Goal: Information Seeking & Learning: Understand process/instructions

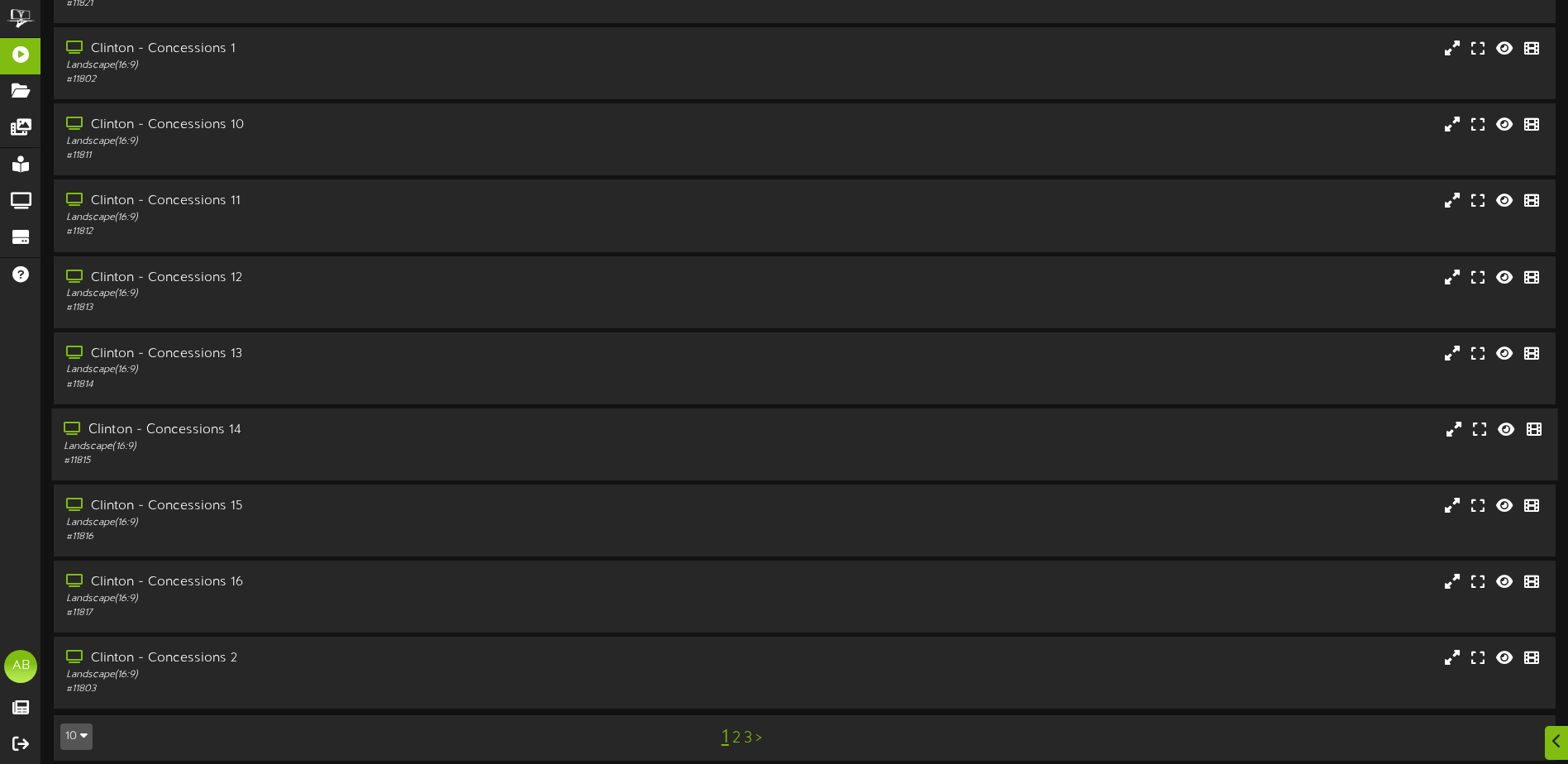
scroll to position [123, 0]
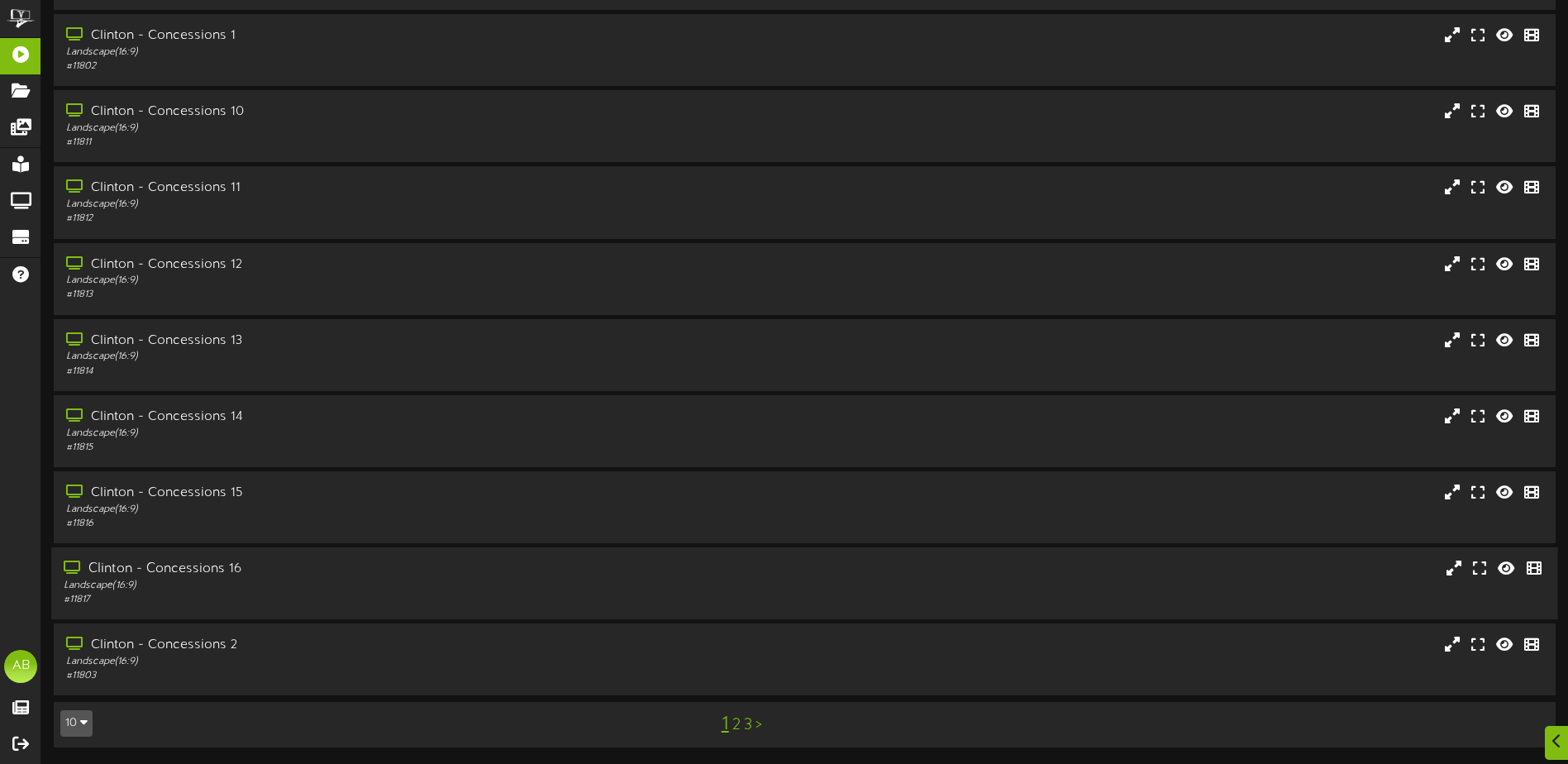
click at [296, 572] on div "Clinton - Concessions 16" at bounding box center [365, 568] width 603 height 19
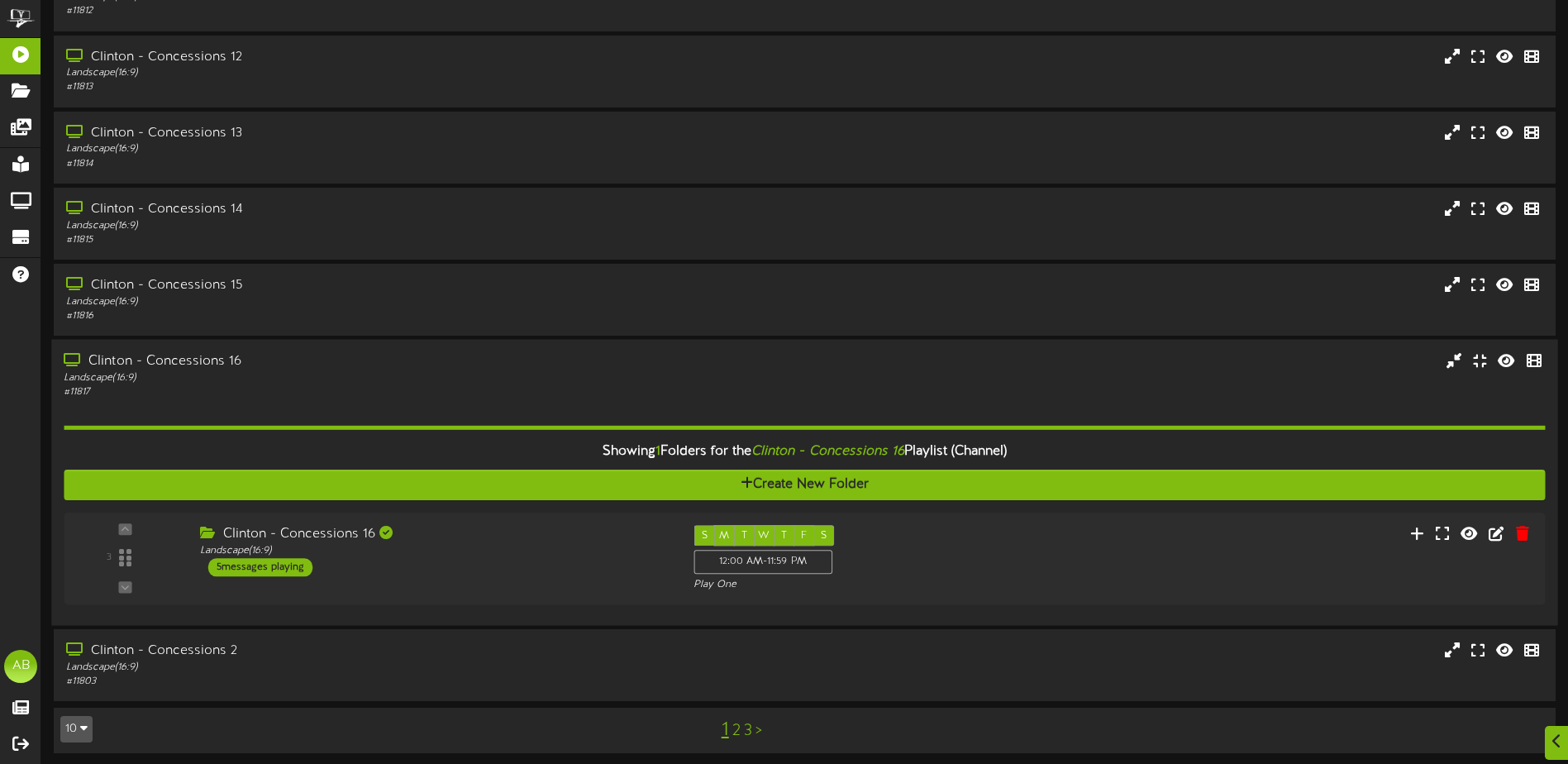
scroll to position [336, 0]
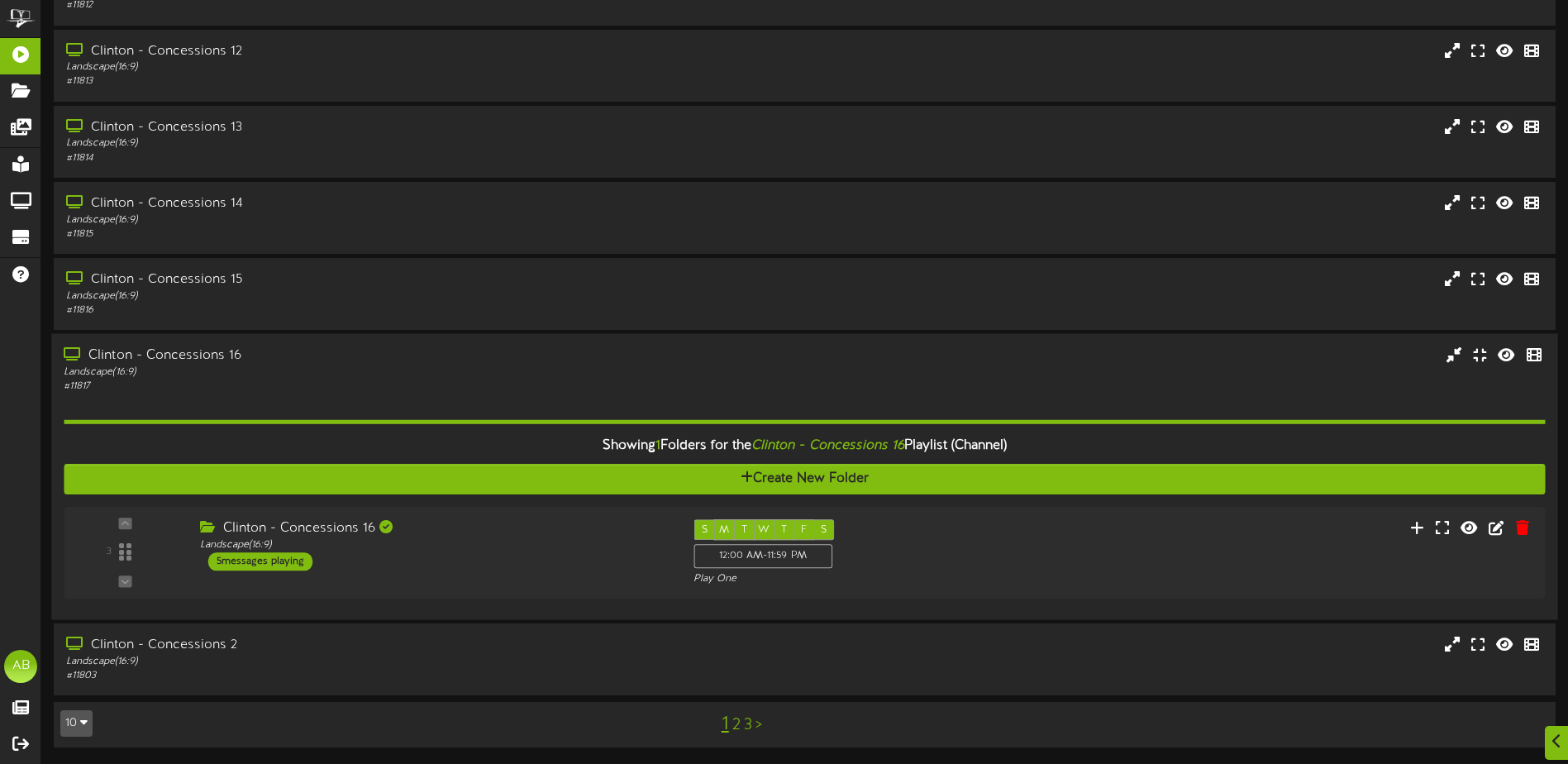
click at [439, 558] on div "Clinton - Concessions 16 Landscape ( 16:9 ) 5 messages playing" at bounding box center [434, 544] width 493 height 51
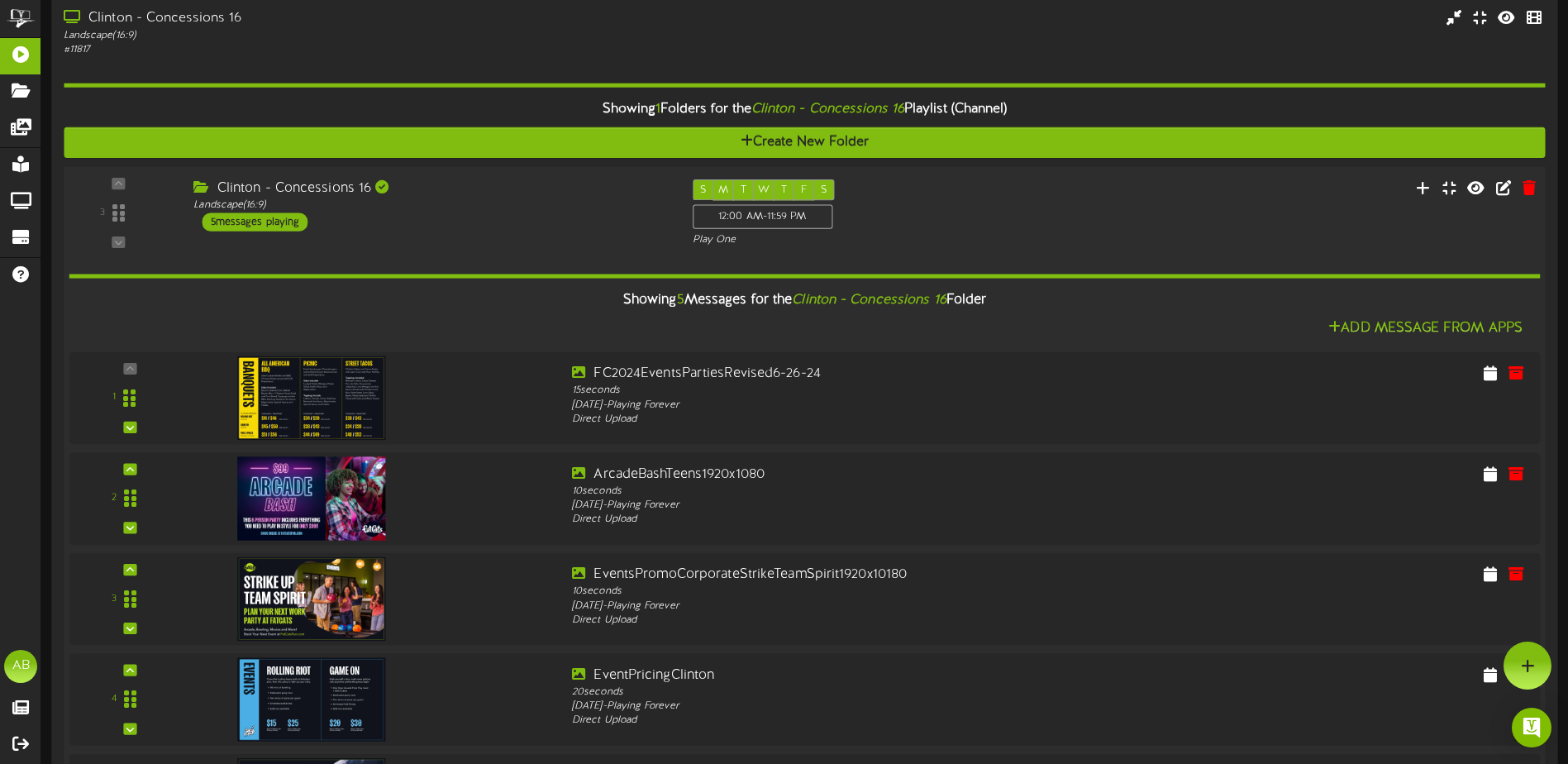
scroll to position [605, 0]
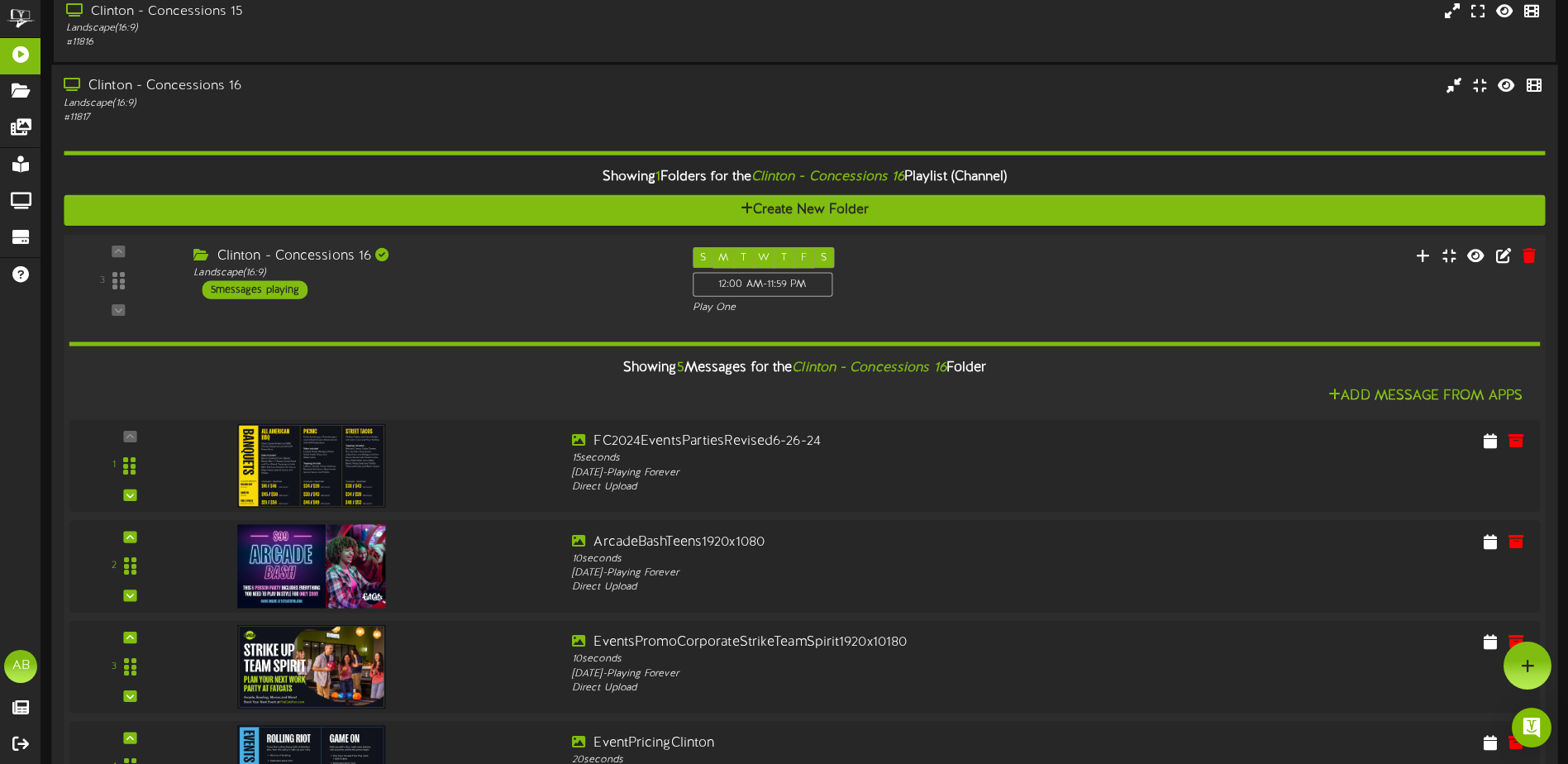
click at [488, 282] on div "Clinton - Concessions 16 Landscape ( 16:9 ) 5 messages playing" at bounding box center [429, 273] width 498 height 52
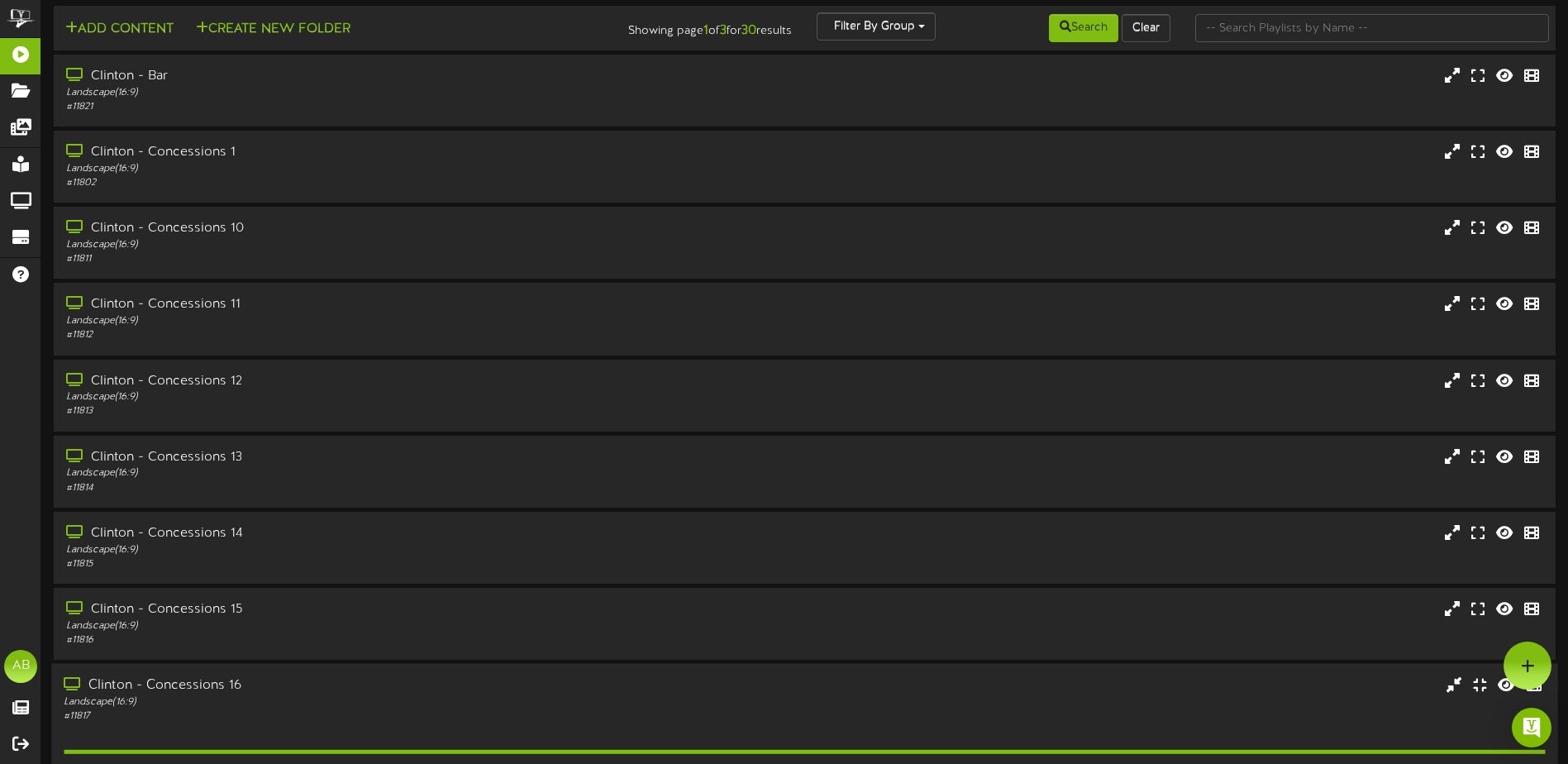
scroll to position [0, 0]
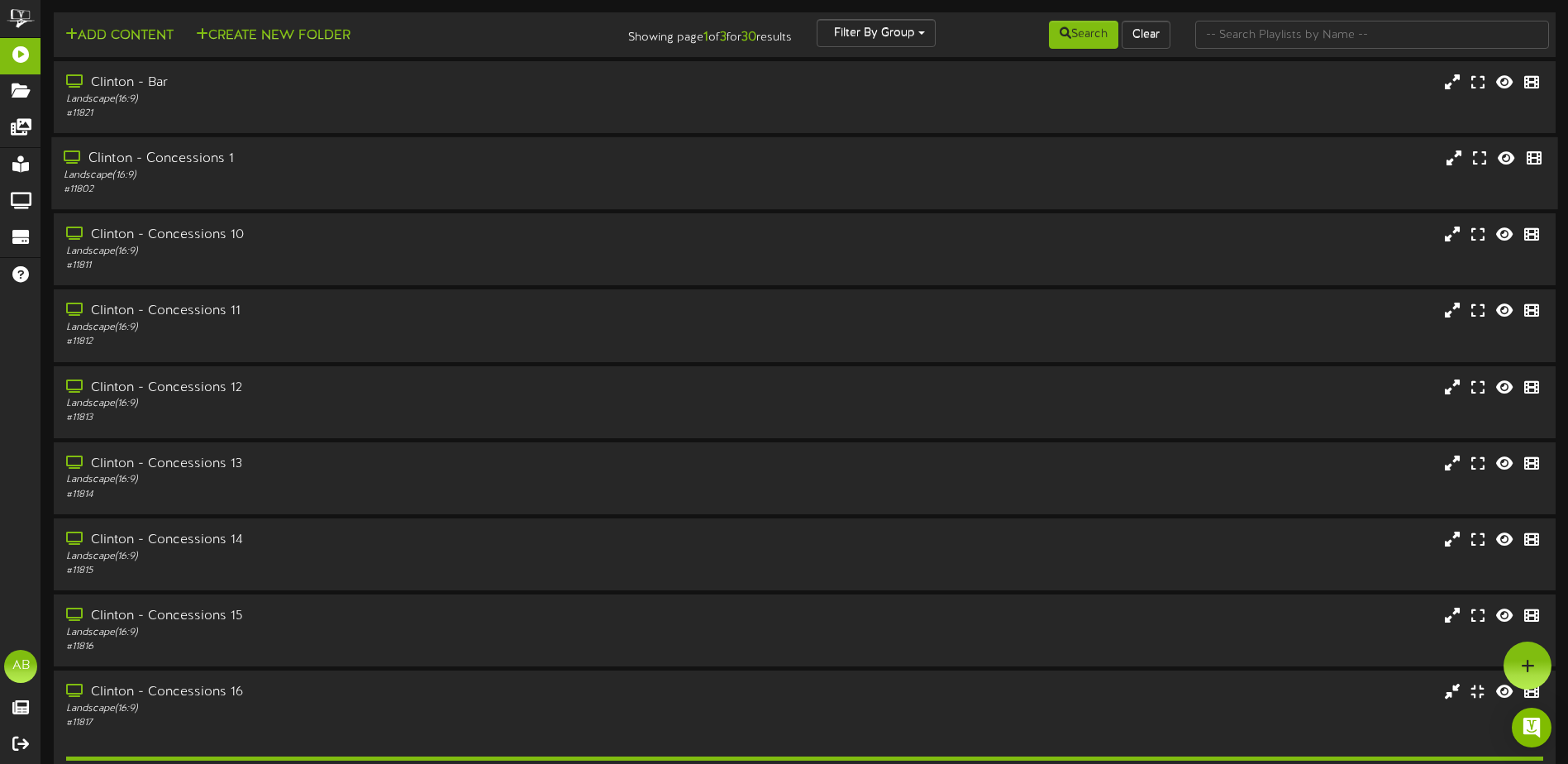
click at [383, 174] on div "Landscape ( 16:9 )" at bounding box center [365, 175] width 603 height 14
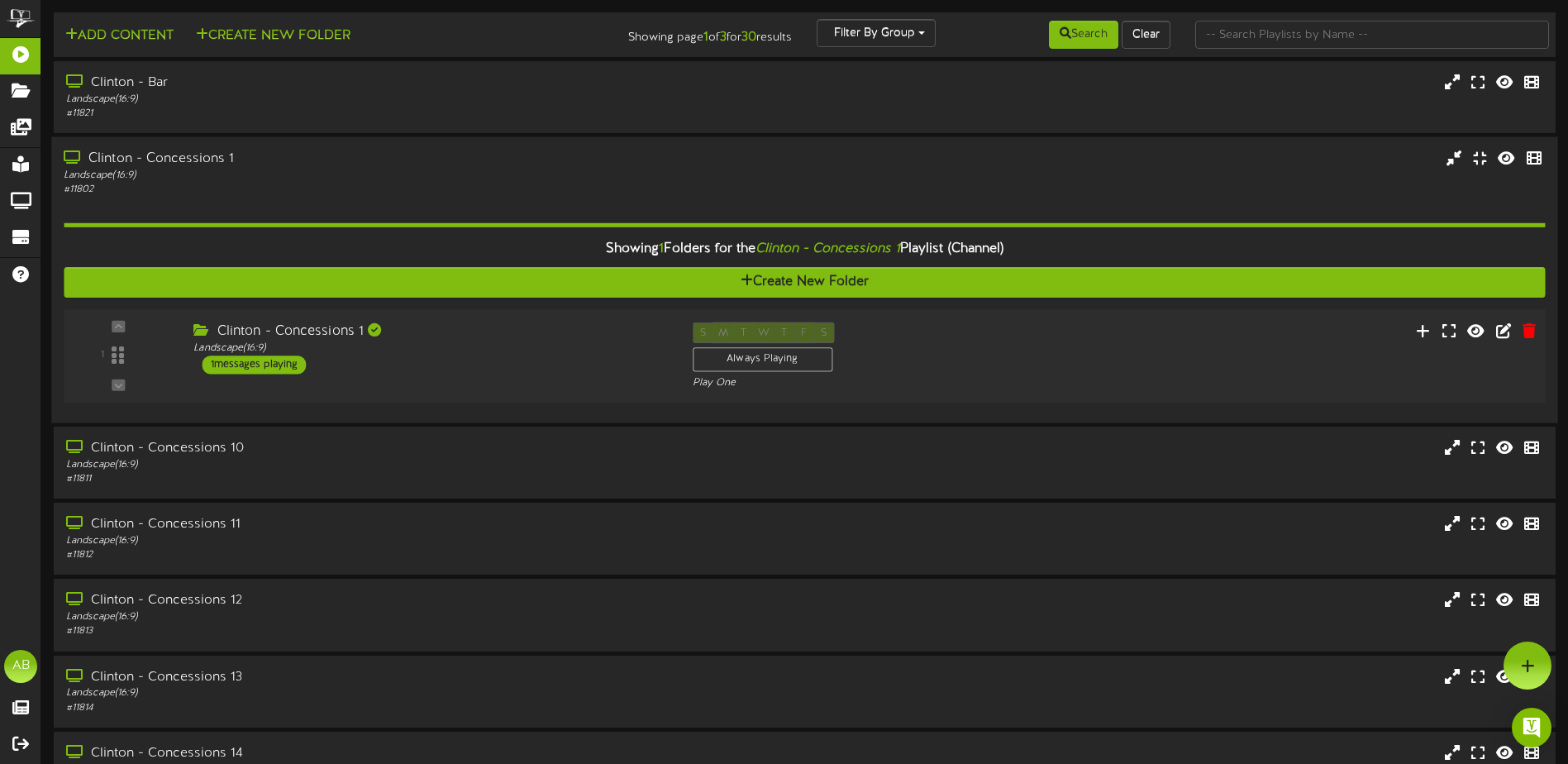
click at [490, 375] on div "1 ( 16:9" at bounding box center [804, 356] width 1496 height 68
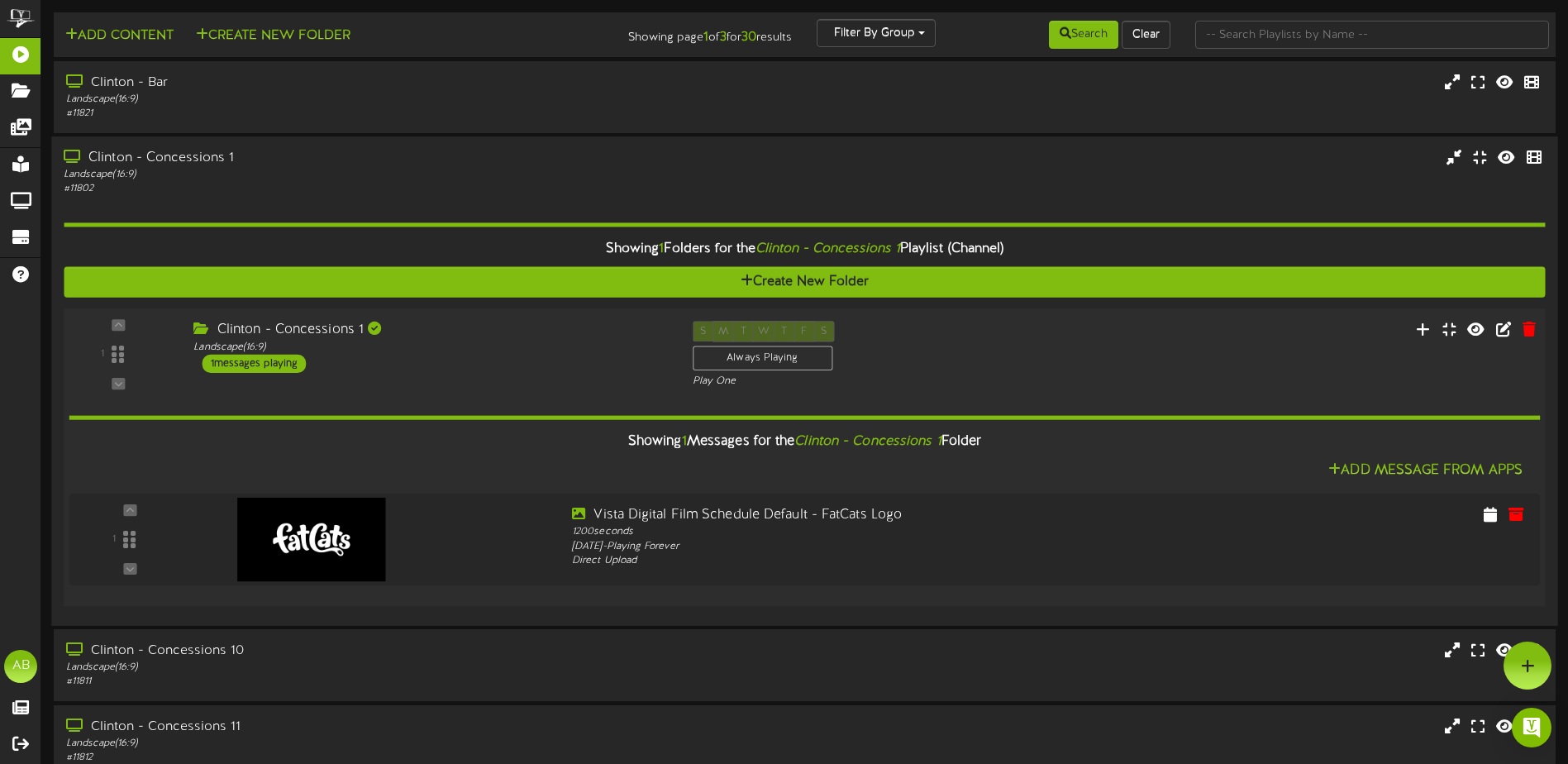
click at [559, 320] on div "Clinton - Concessions 1" at bounding box center [429, 329] width 474 height 19
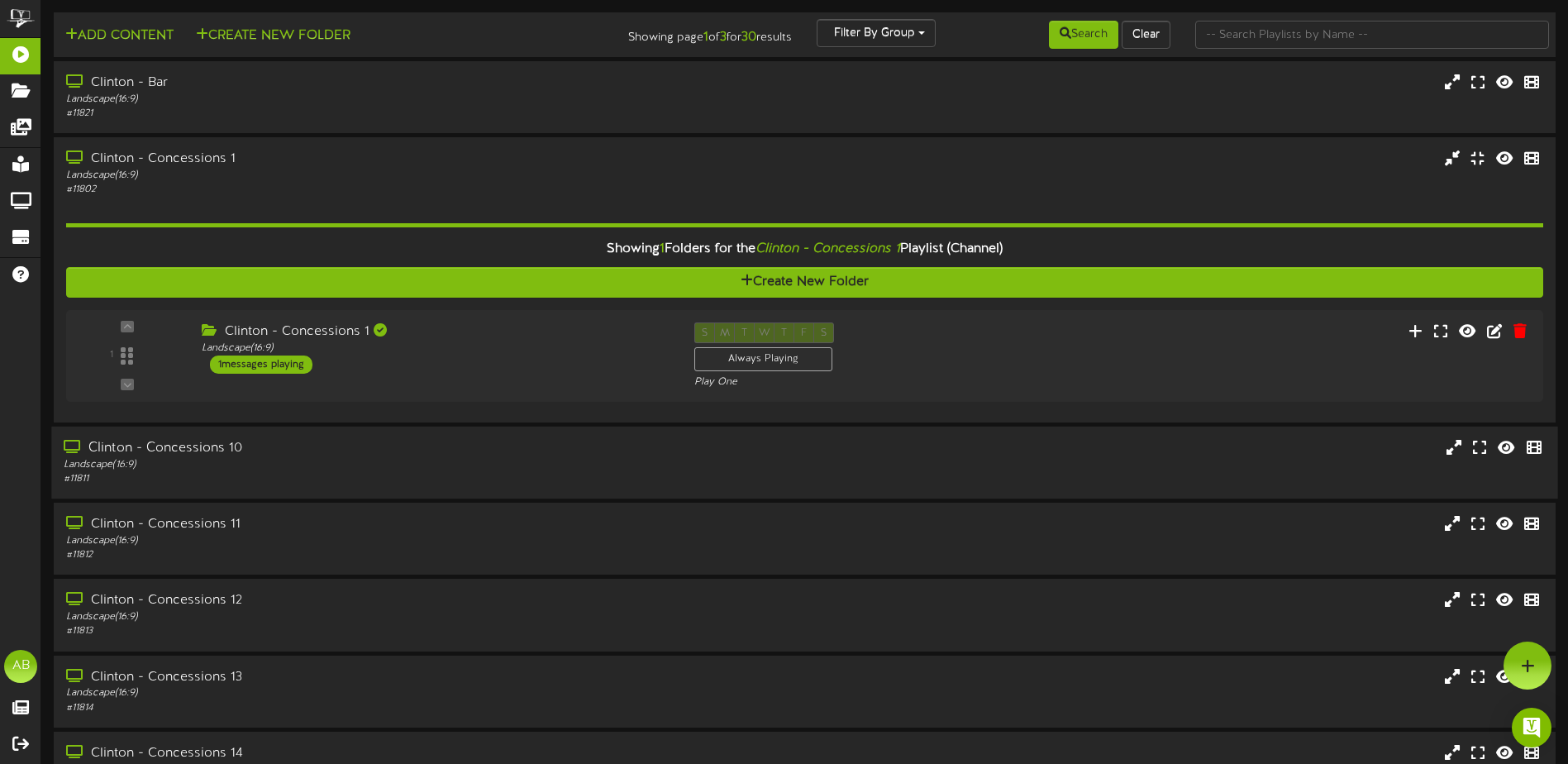
click at [463, 468] on div "Landscape ( 16:9 )" at bounding box center [365, 465] width 603 height 14
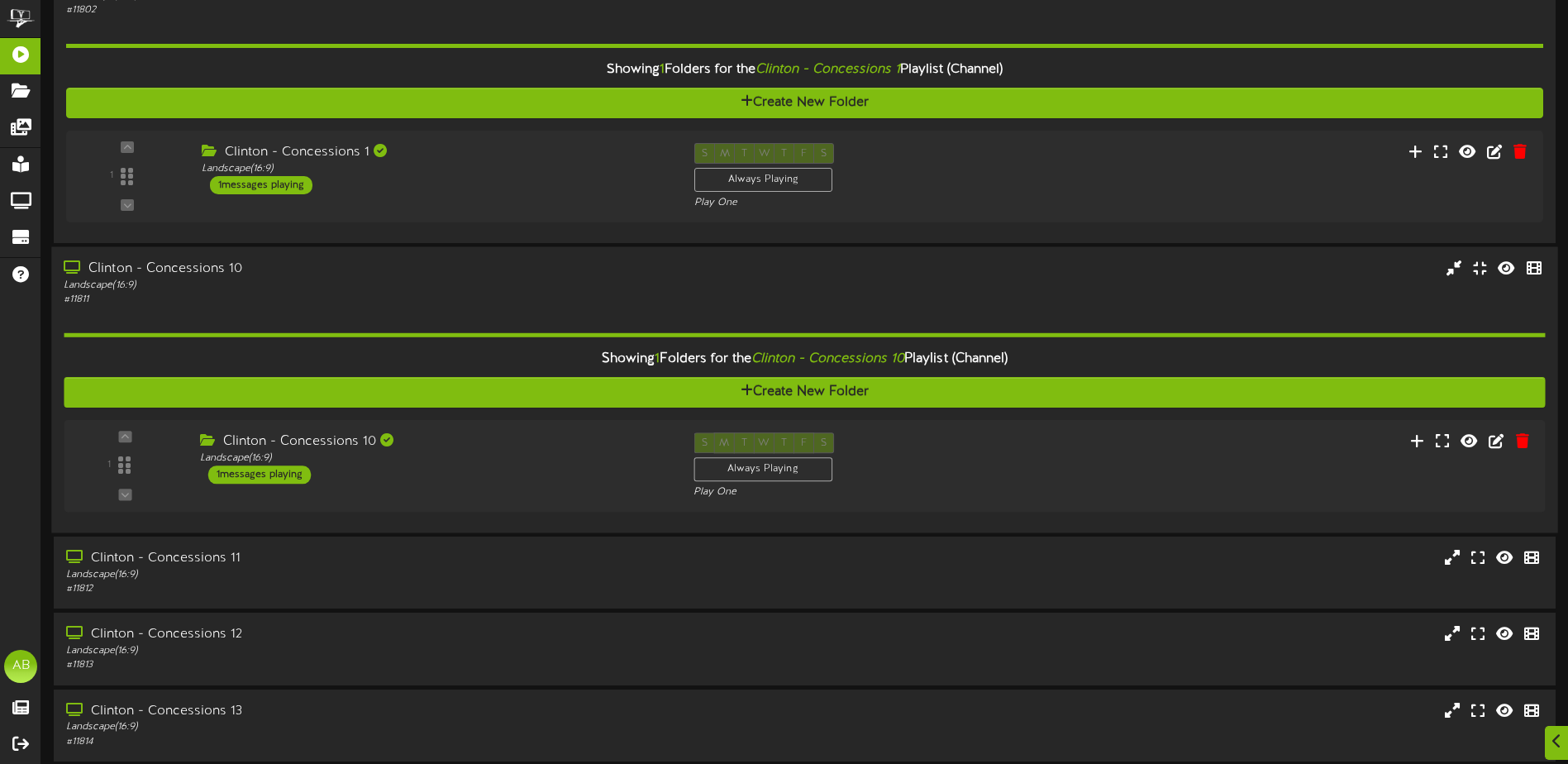
scroll to position [248, 0]
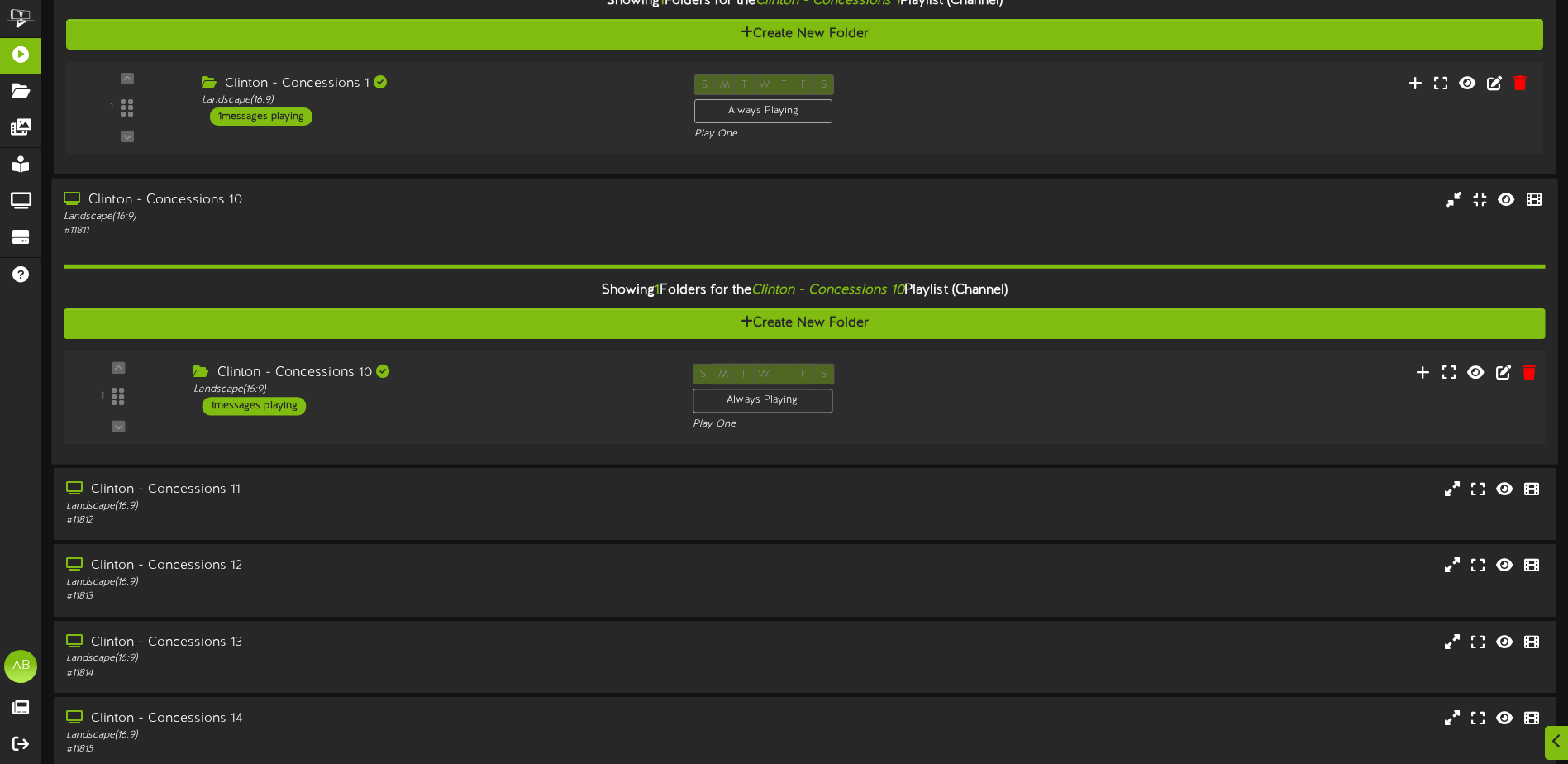
click at [583, 403] on div "Clinton - Concessions 10 Landscape ( 16:9 ) 1 messages playing" at bounding box center [429, 390] width 498 height 52
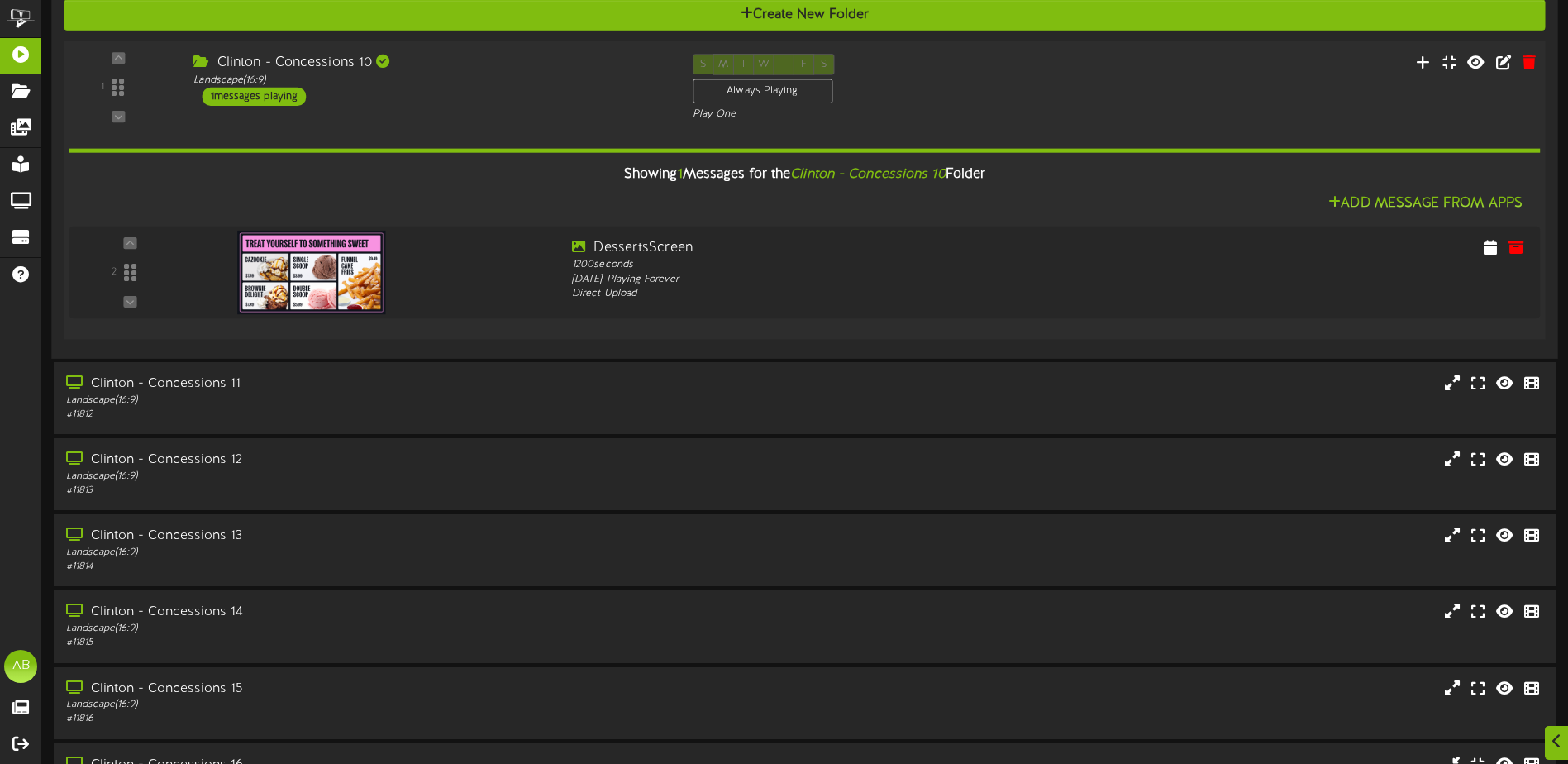
scroll to position [579, 0]
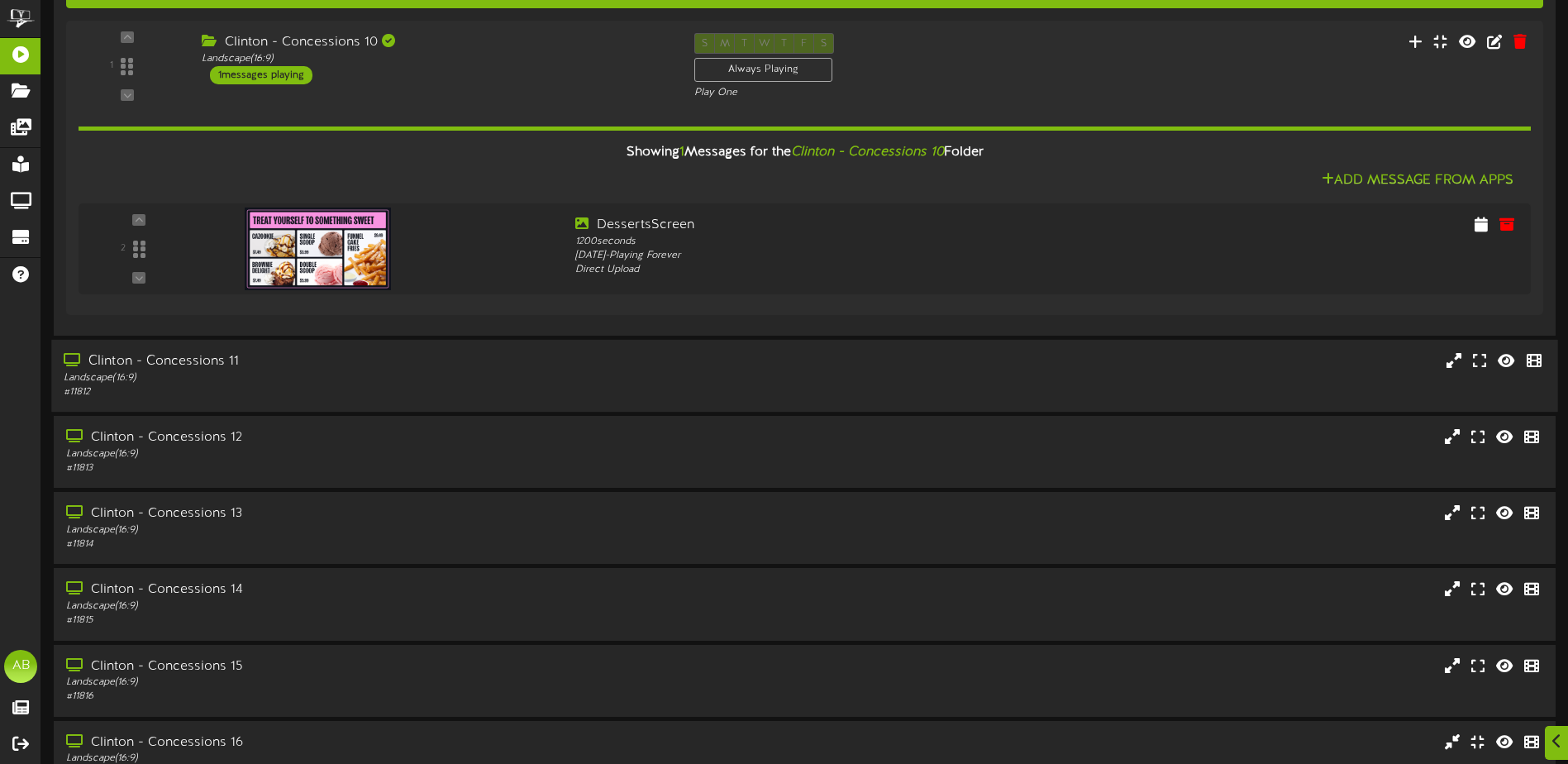
click at [592, 375] on div "Landscape ( 16:9 )" at bounding box center [365, 378] width 603 height 14
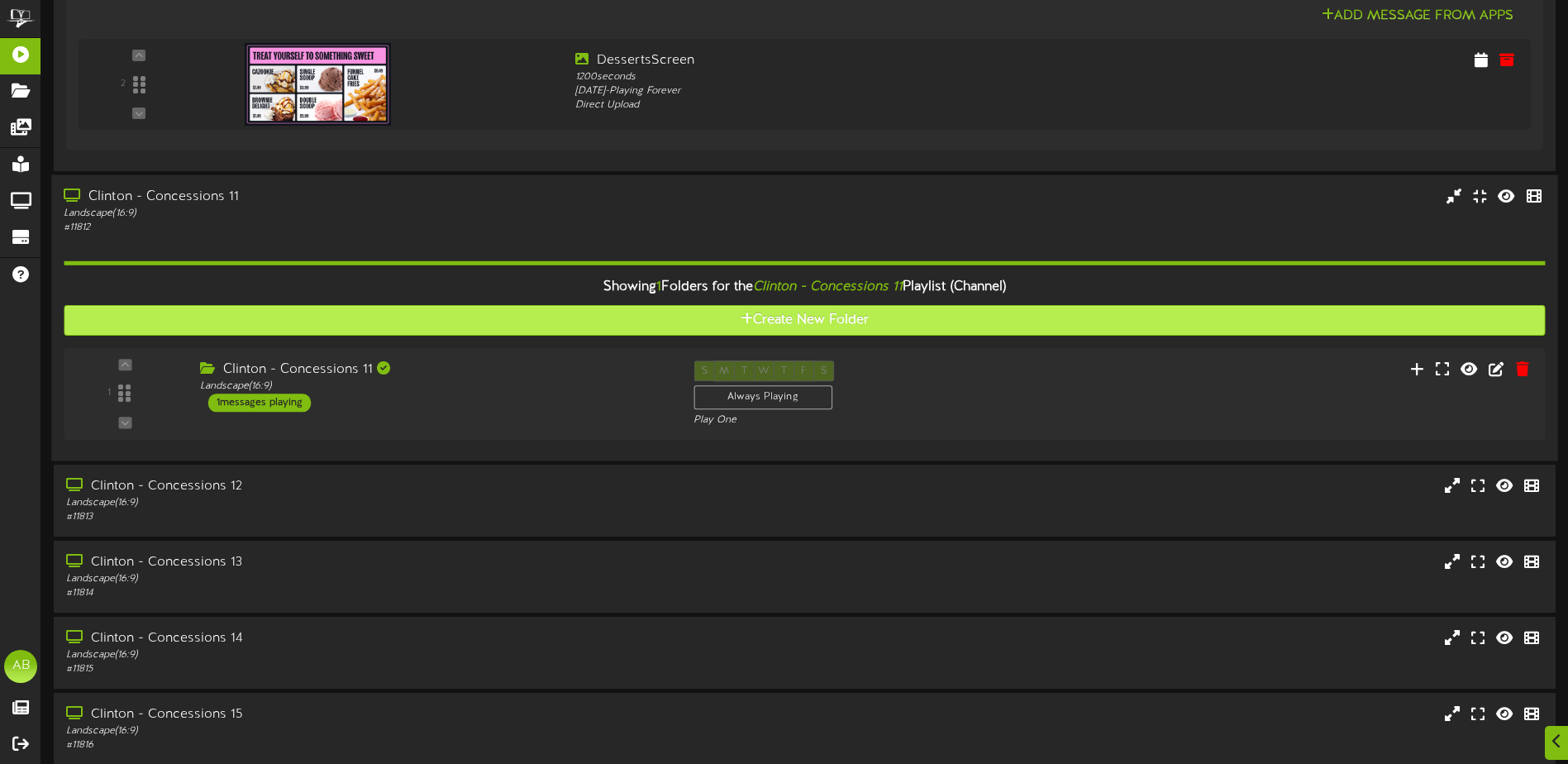
scroll to position [744, 0]
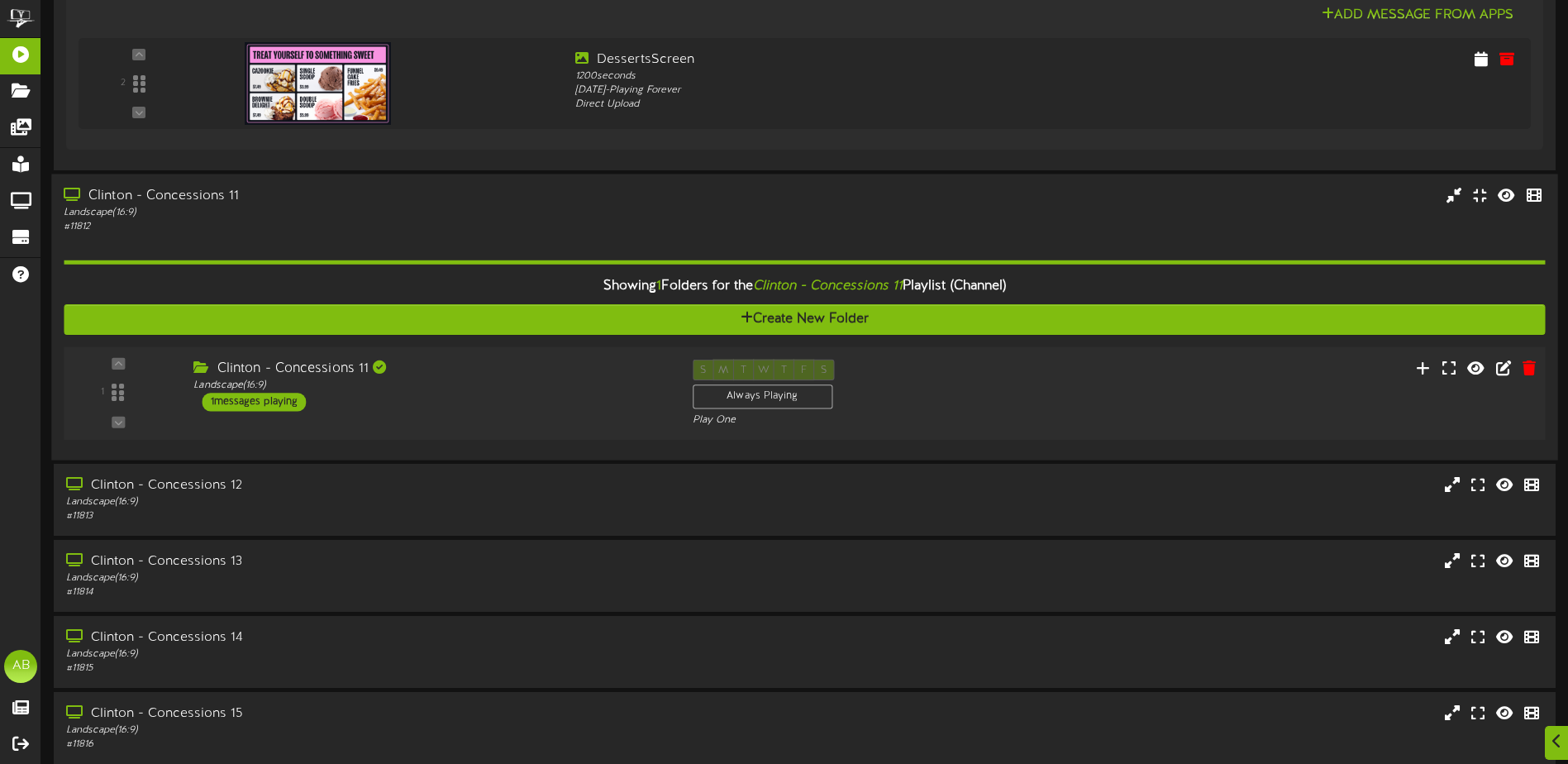
click at [543, 368] on div "Clinton - Concessions 11" at bounding box center [429, 368] width 474 height 19
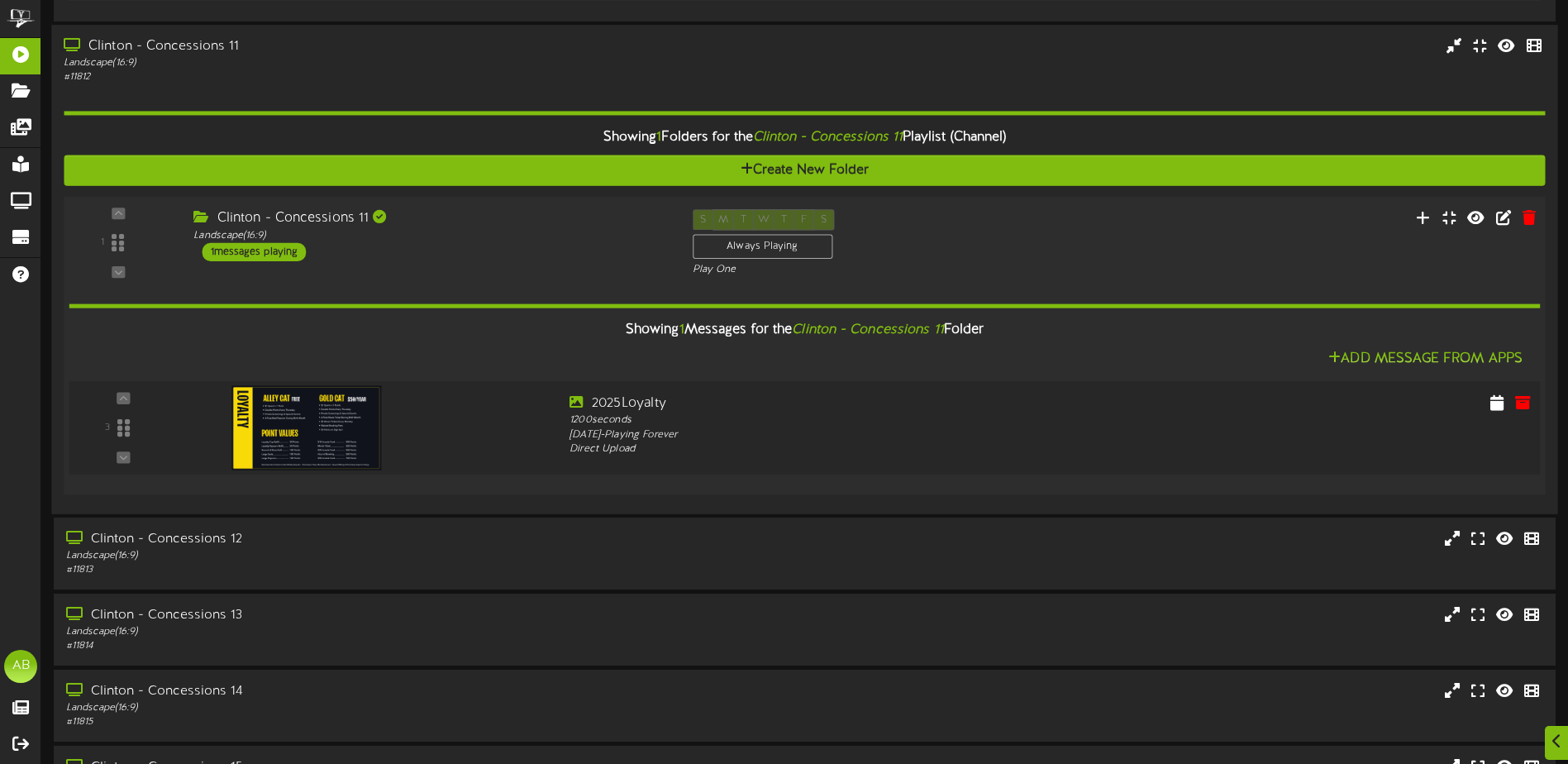
scroll to position [909, 0]
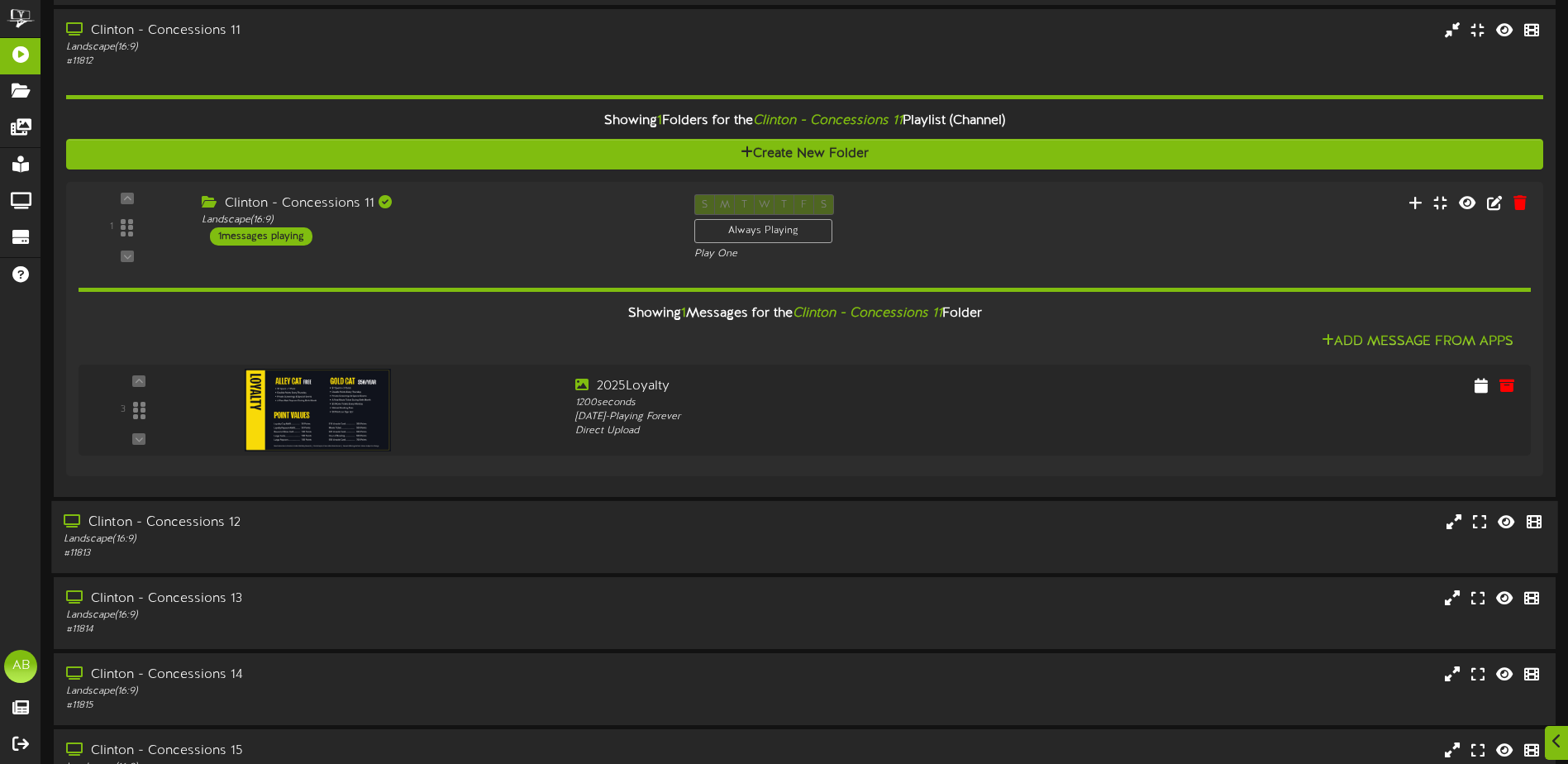
click at [506, 507] on div "Clinton - Concessions 12 Landscape ( 16:9 ) # 11813" at bounding box center [804, 536] width 1506 height 72
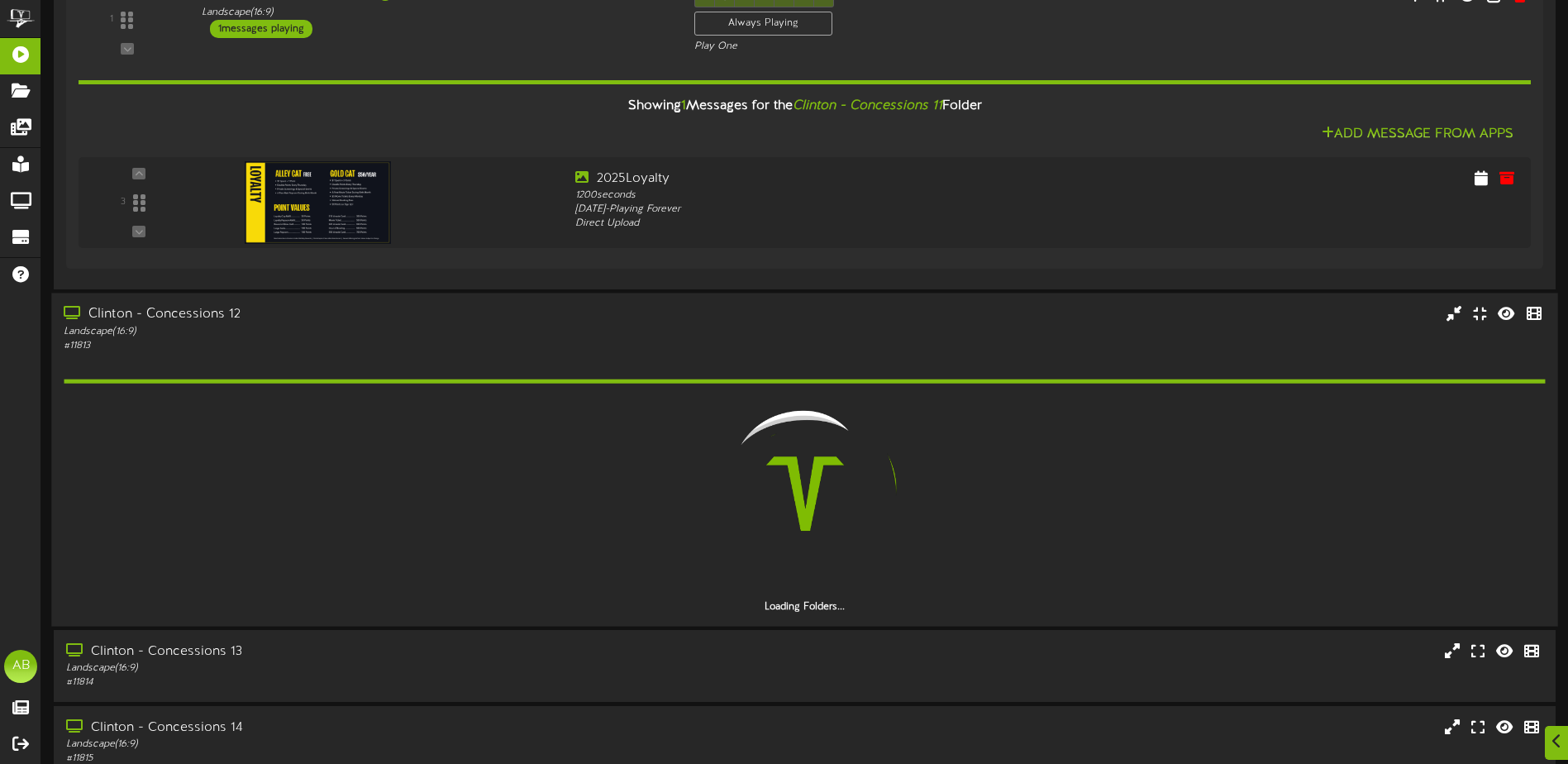
scroll to position [1157, 0]
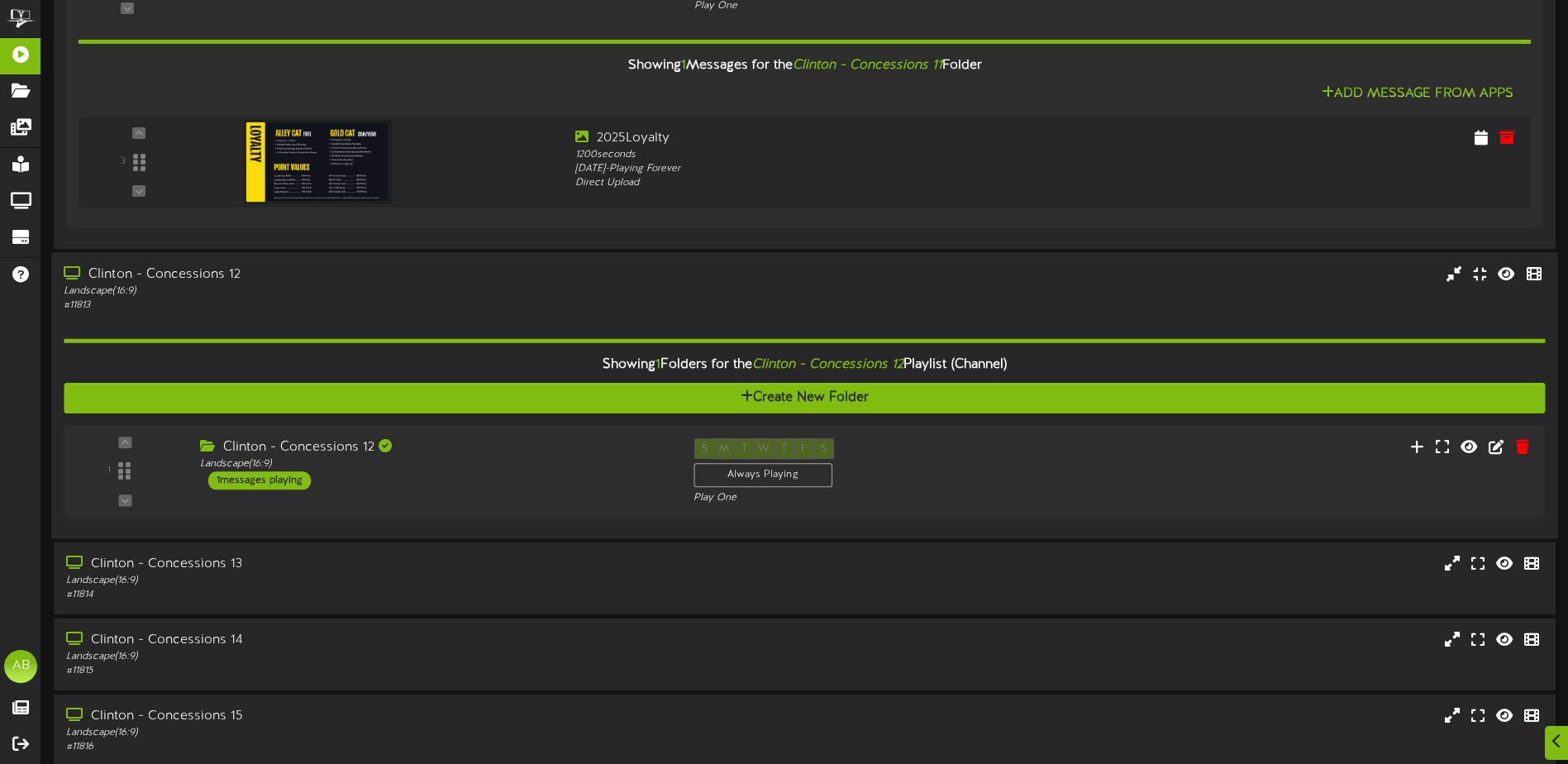
click at [537, 434] on div "1 Landscape (" at bounding box center [804, 472] width 1481 height 93
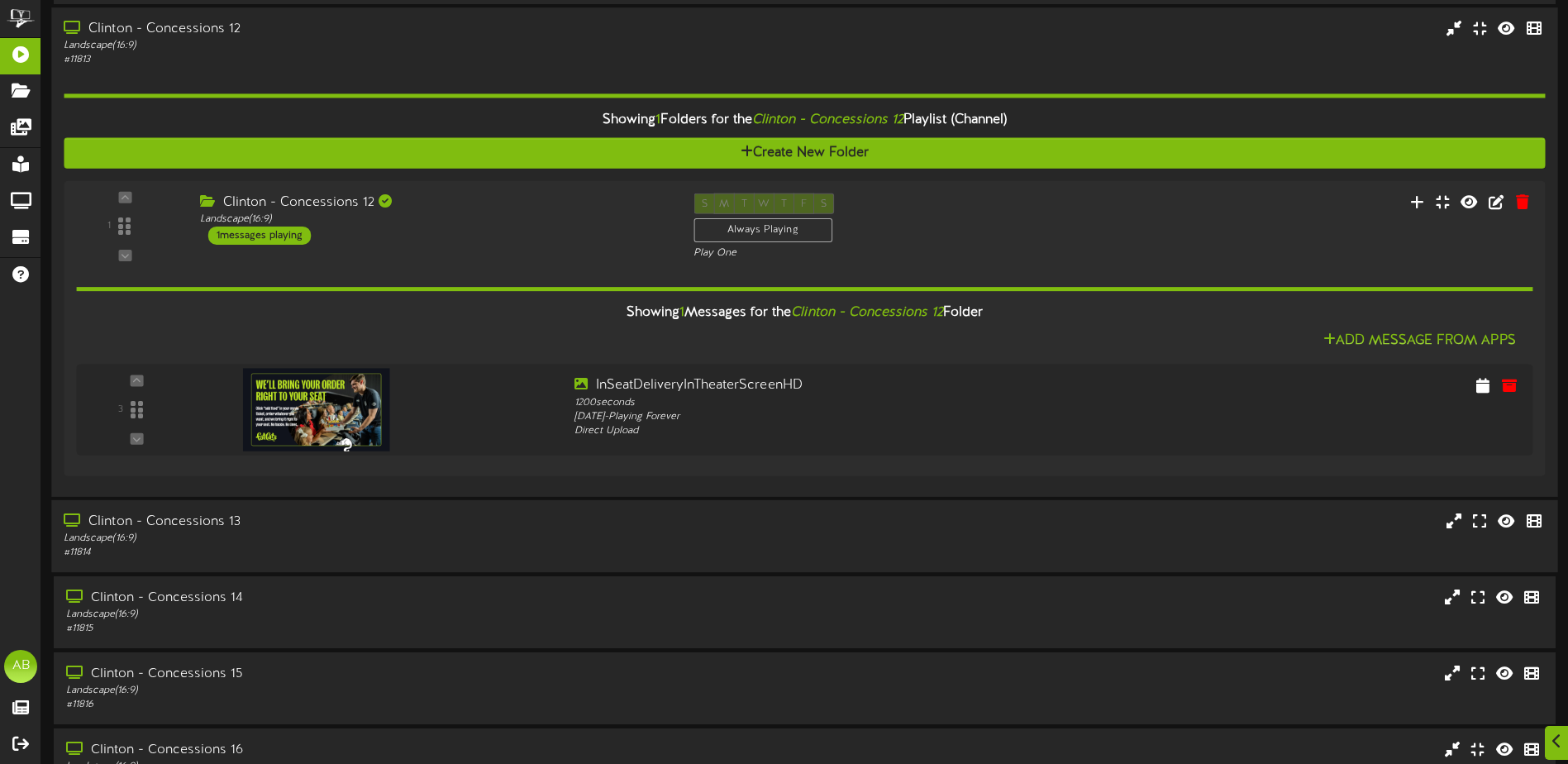
scroll to position [1405, 0]
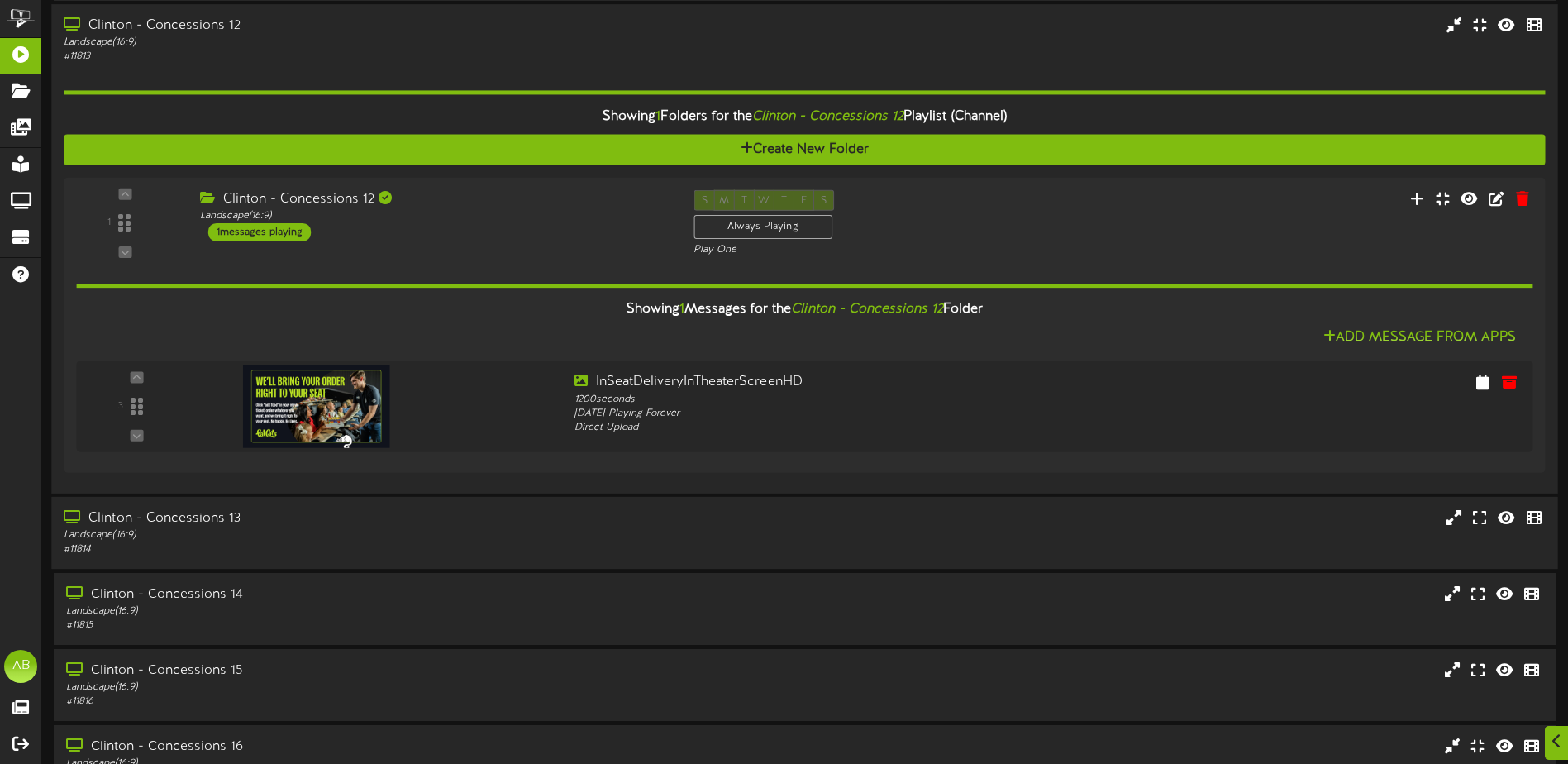
click at [506, 529] on div "Landscape ( 16:9 )" at bounding box center [365, 535] width 603 height 14
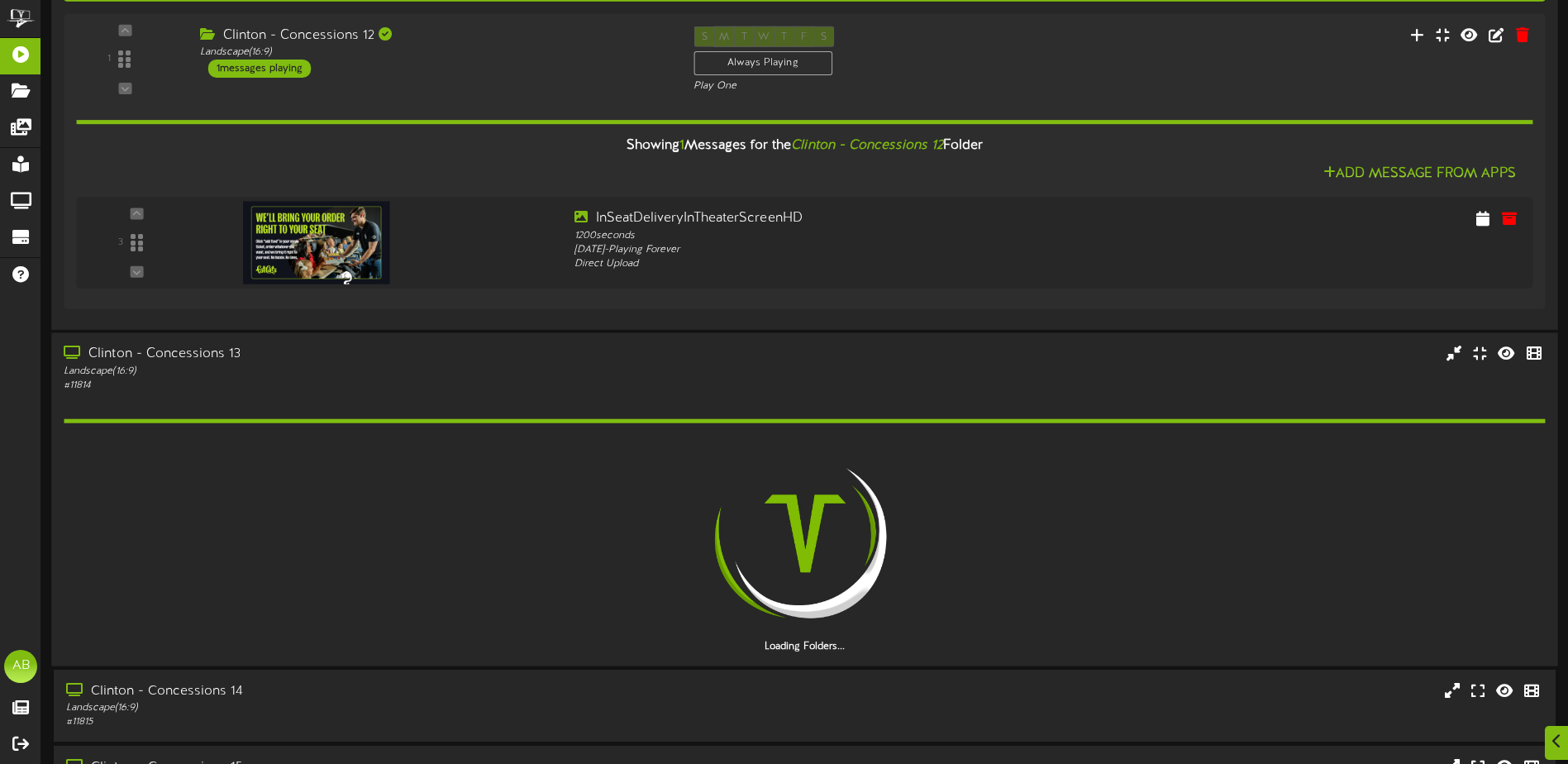
scroll to position [1570, 0]
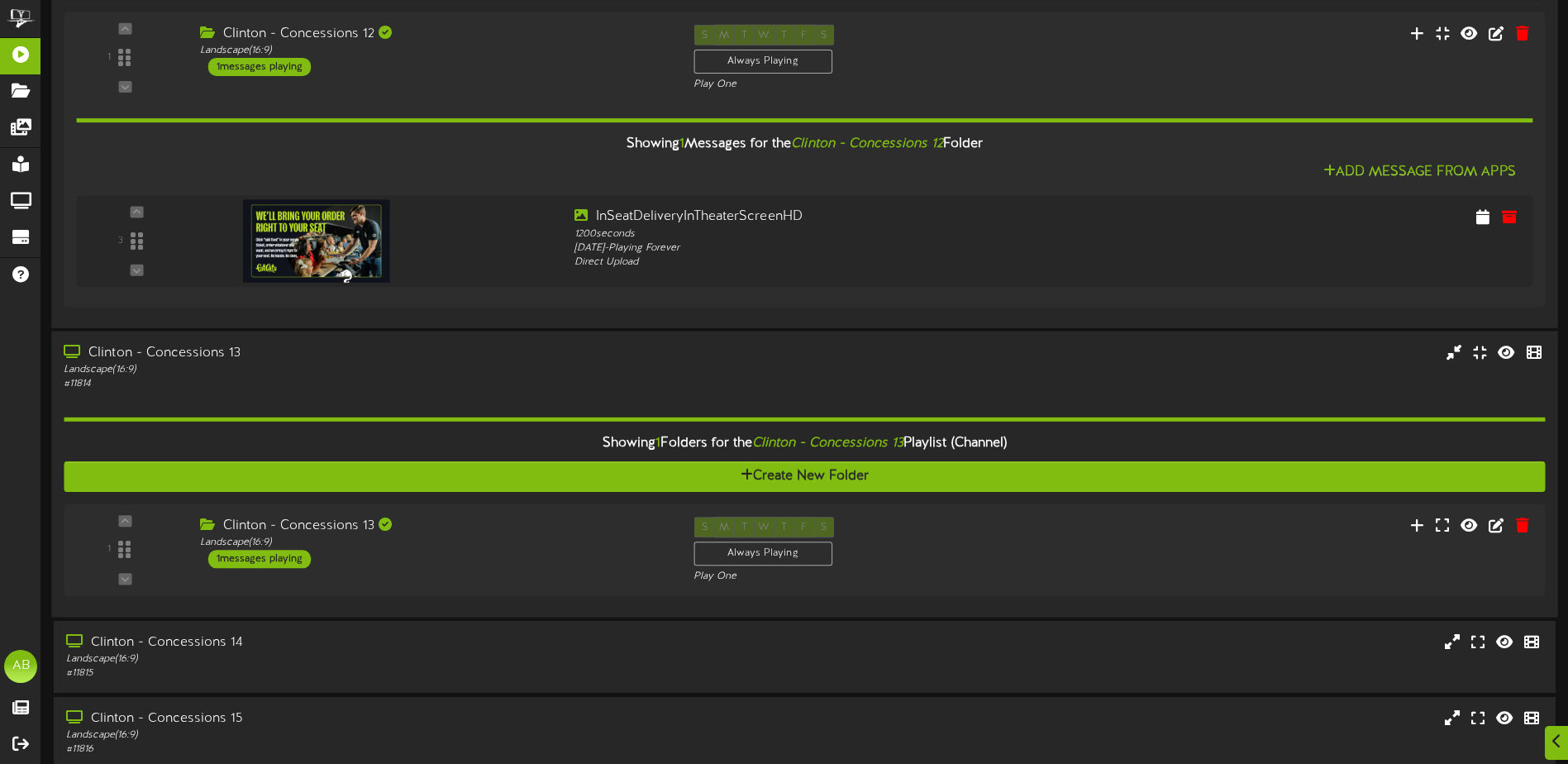
click at [517, 505] on div "1 Landscape (" at bounding box center [804, 550] width 1481 height 93
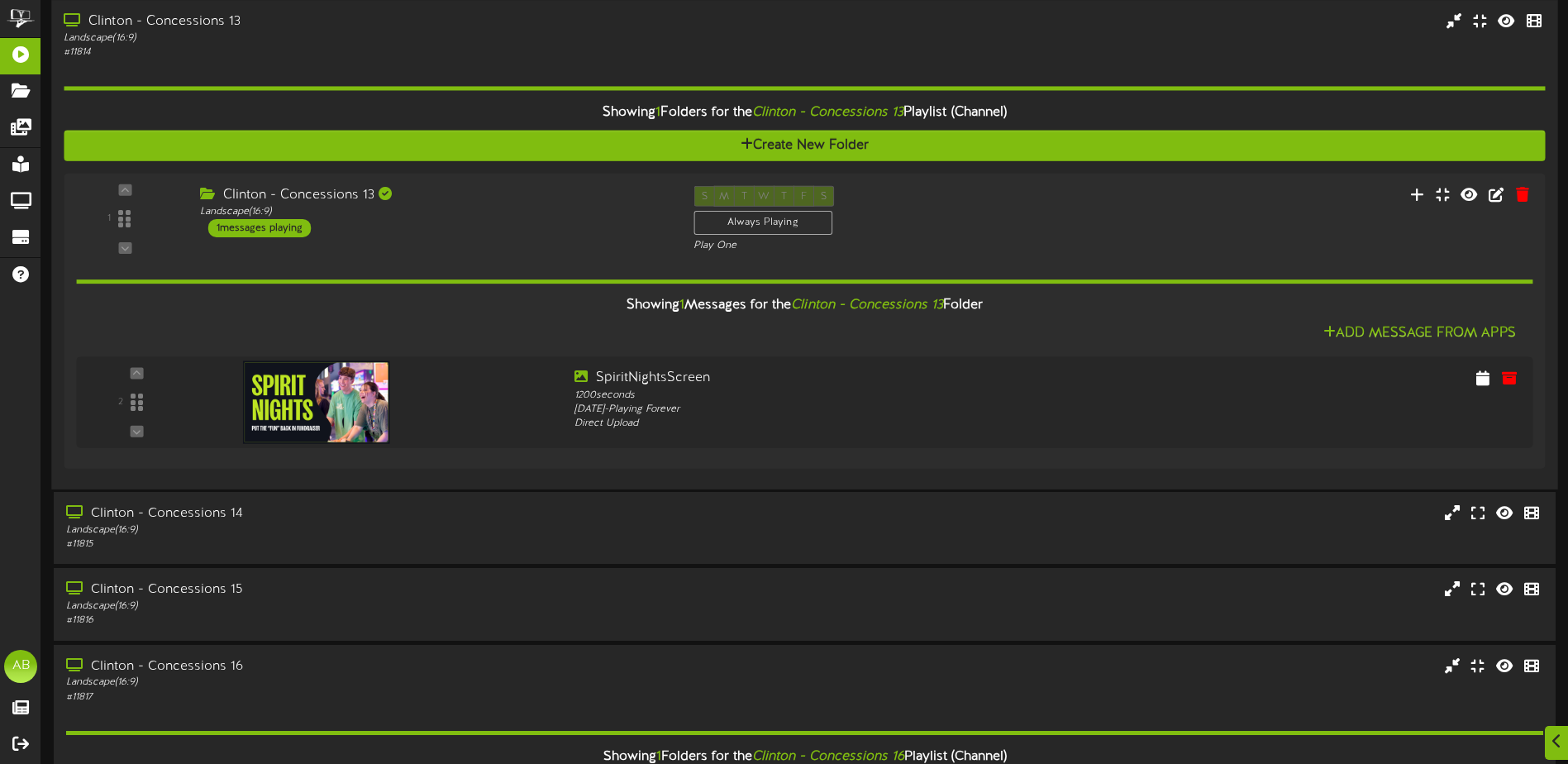
click at [517, 505] on div "Clinton - Concessions 14" at bounding box center [367, 513] width 601 height 19
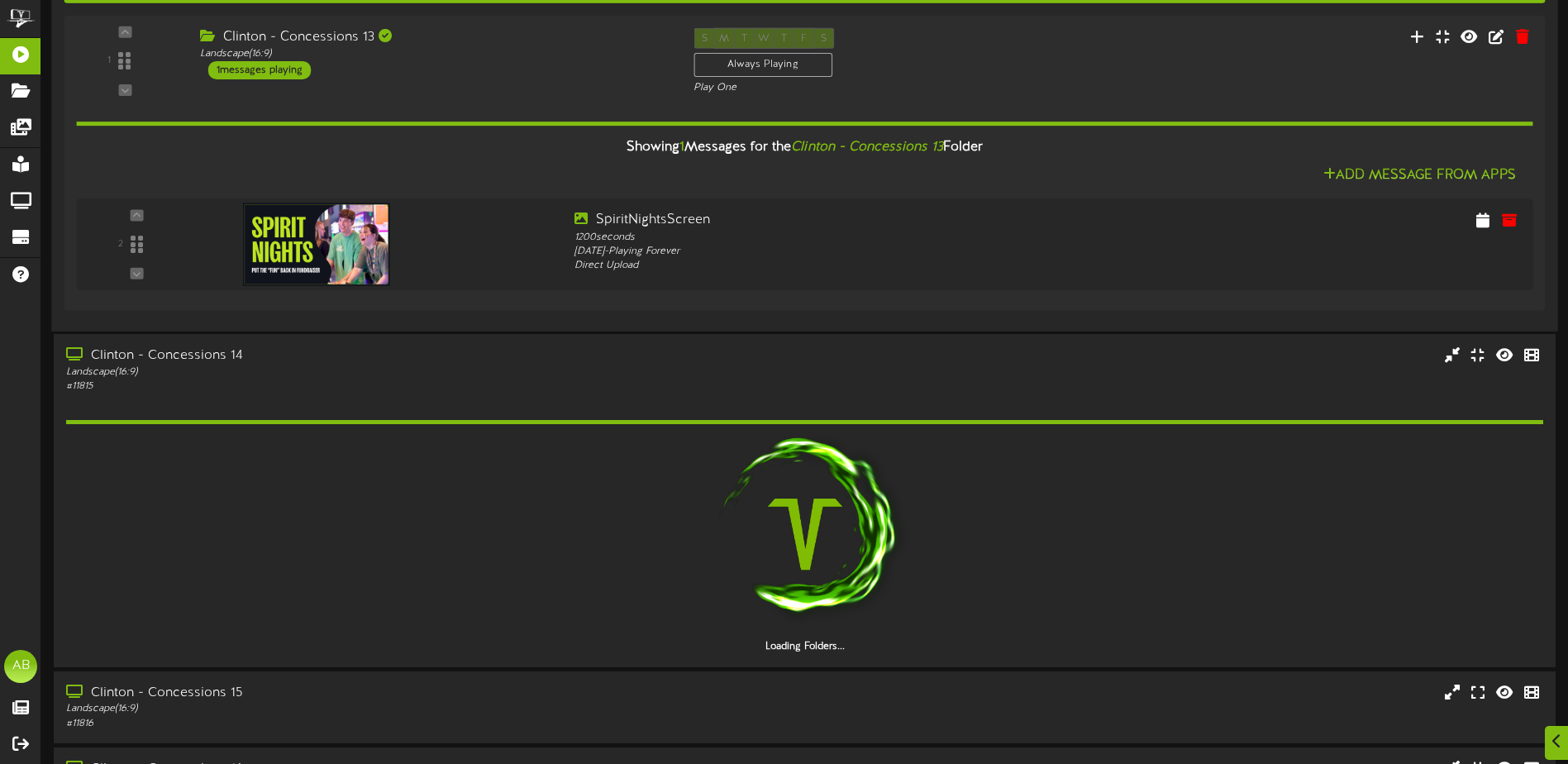
scroll to position [2066, 0]
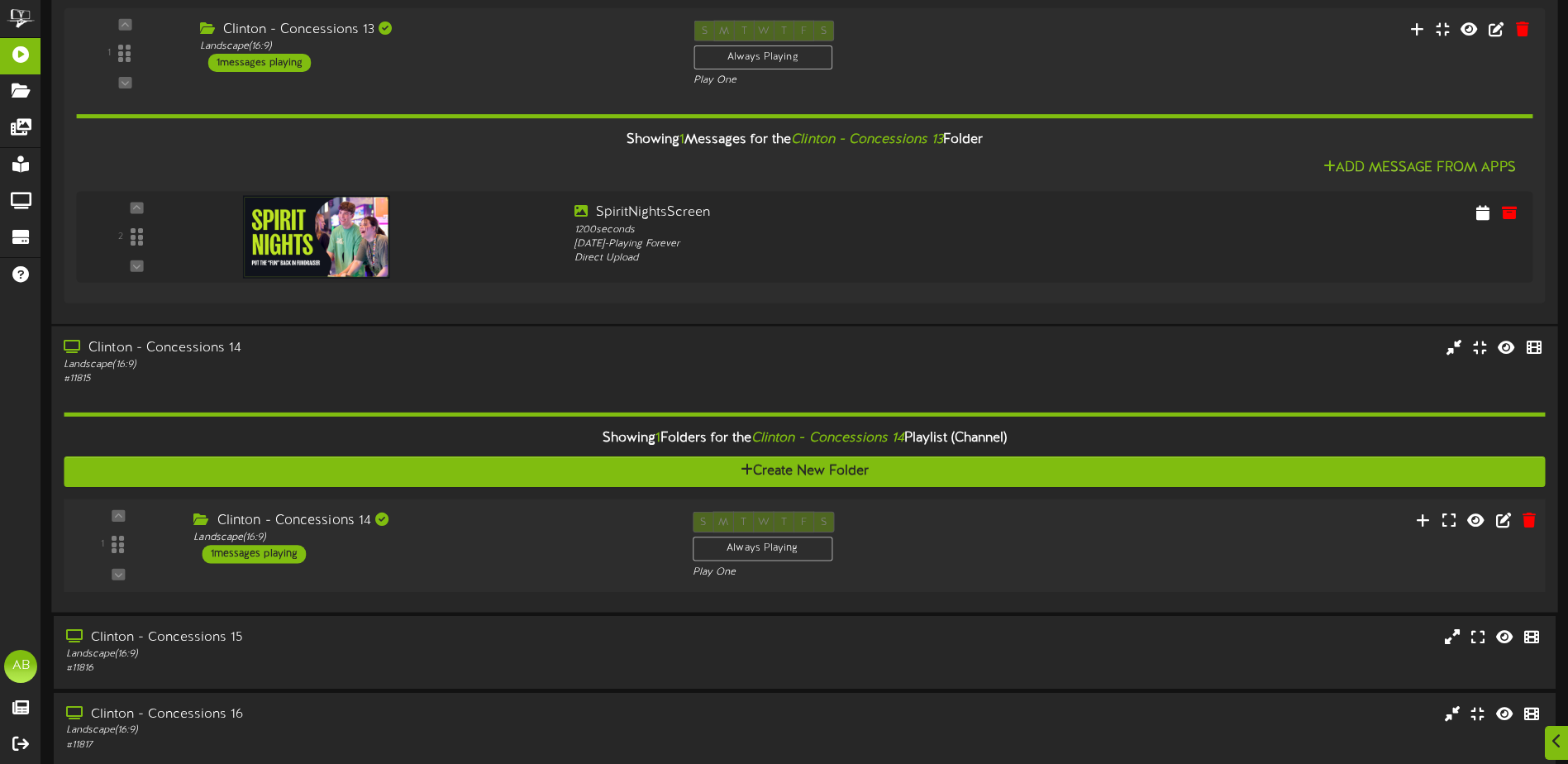
click at [504, 524] on div "Clinton - Concessions 14" at bounding box center [429, 521] width 474 height 19
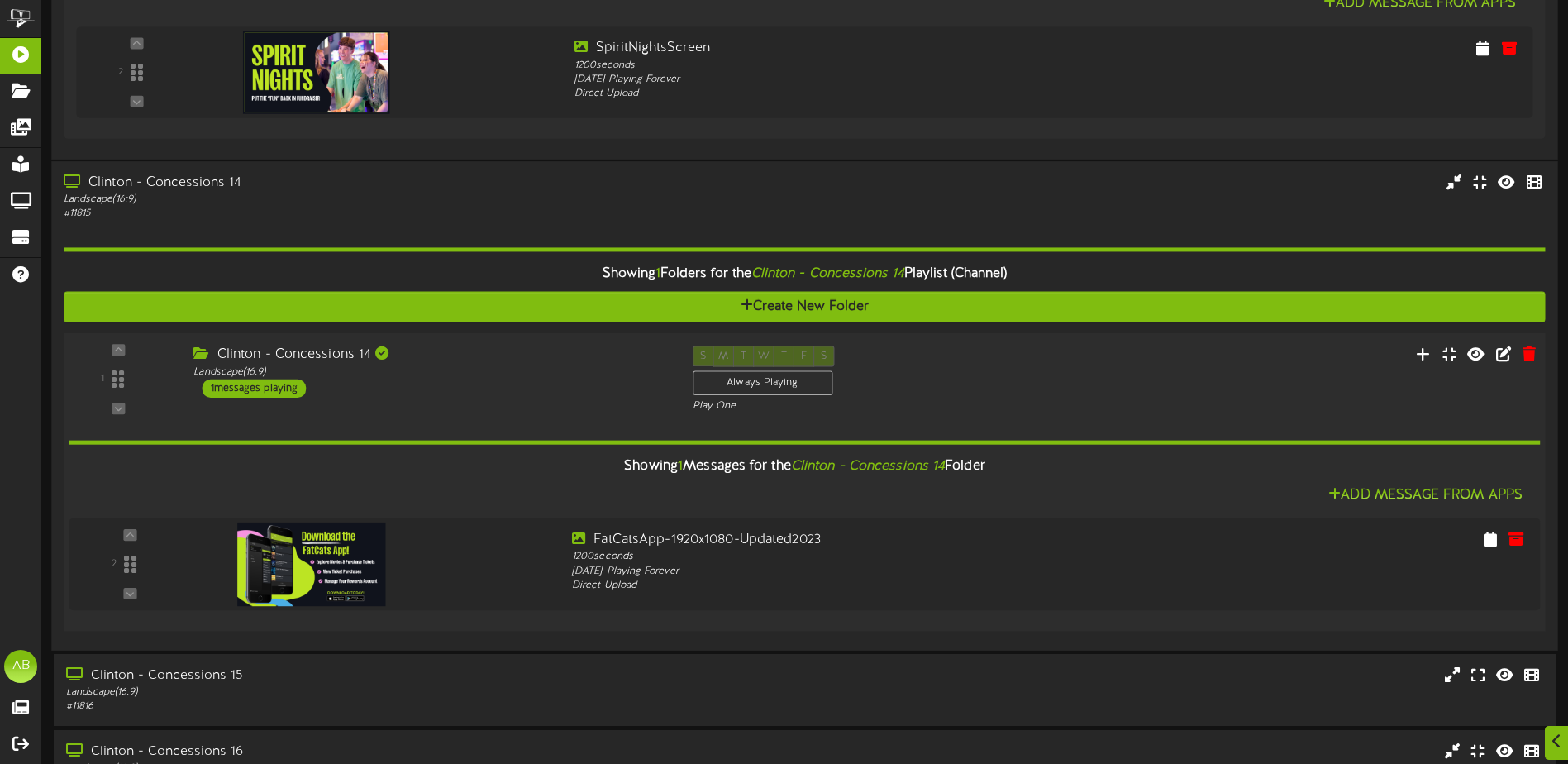
scroll to position [2314, 0]
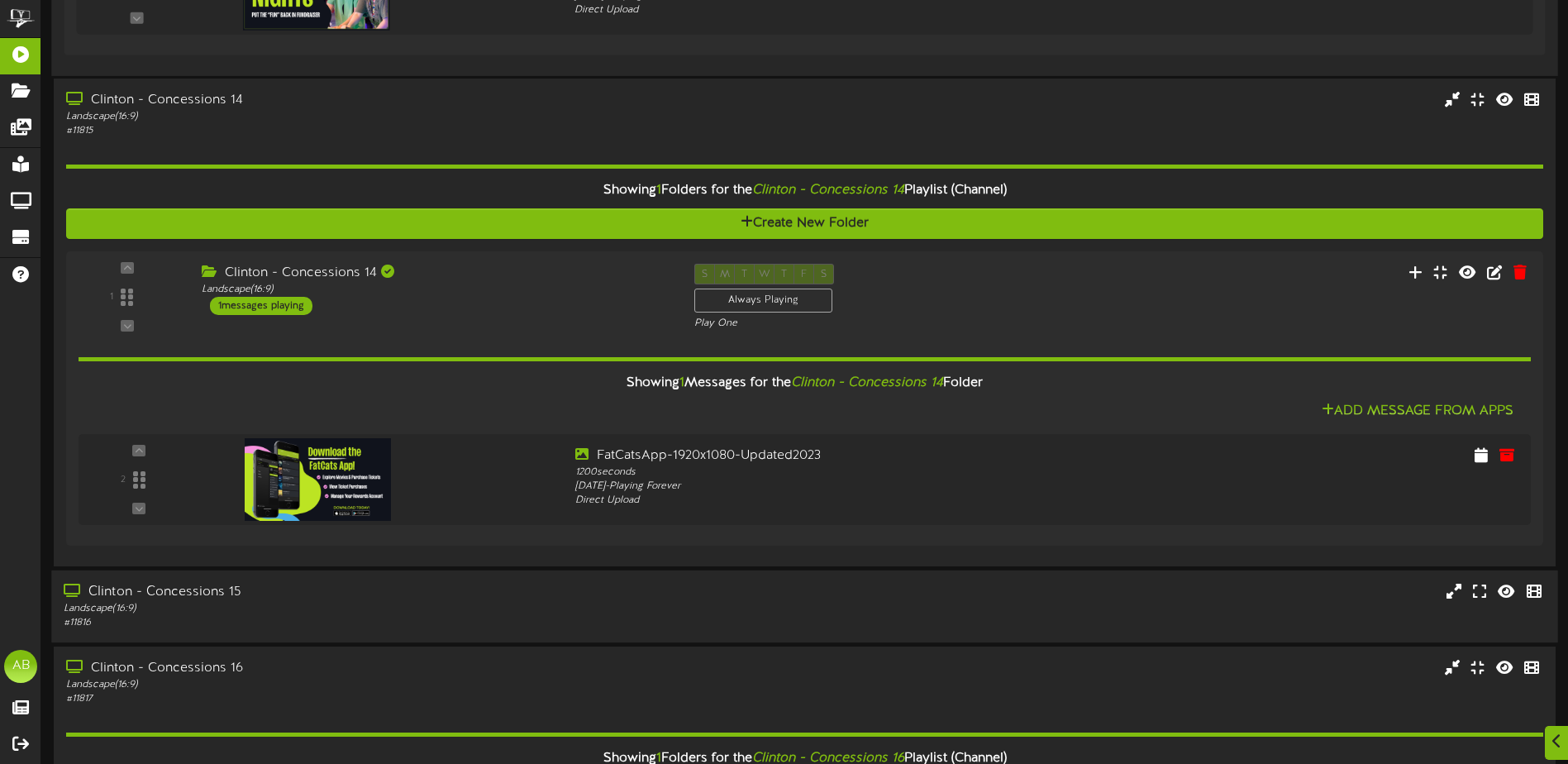
click at [510, 592] on div "Clinton - Concessions 15" at bounding box center [365, 591] width 603 height 19
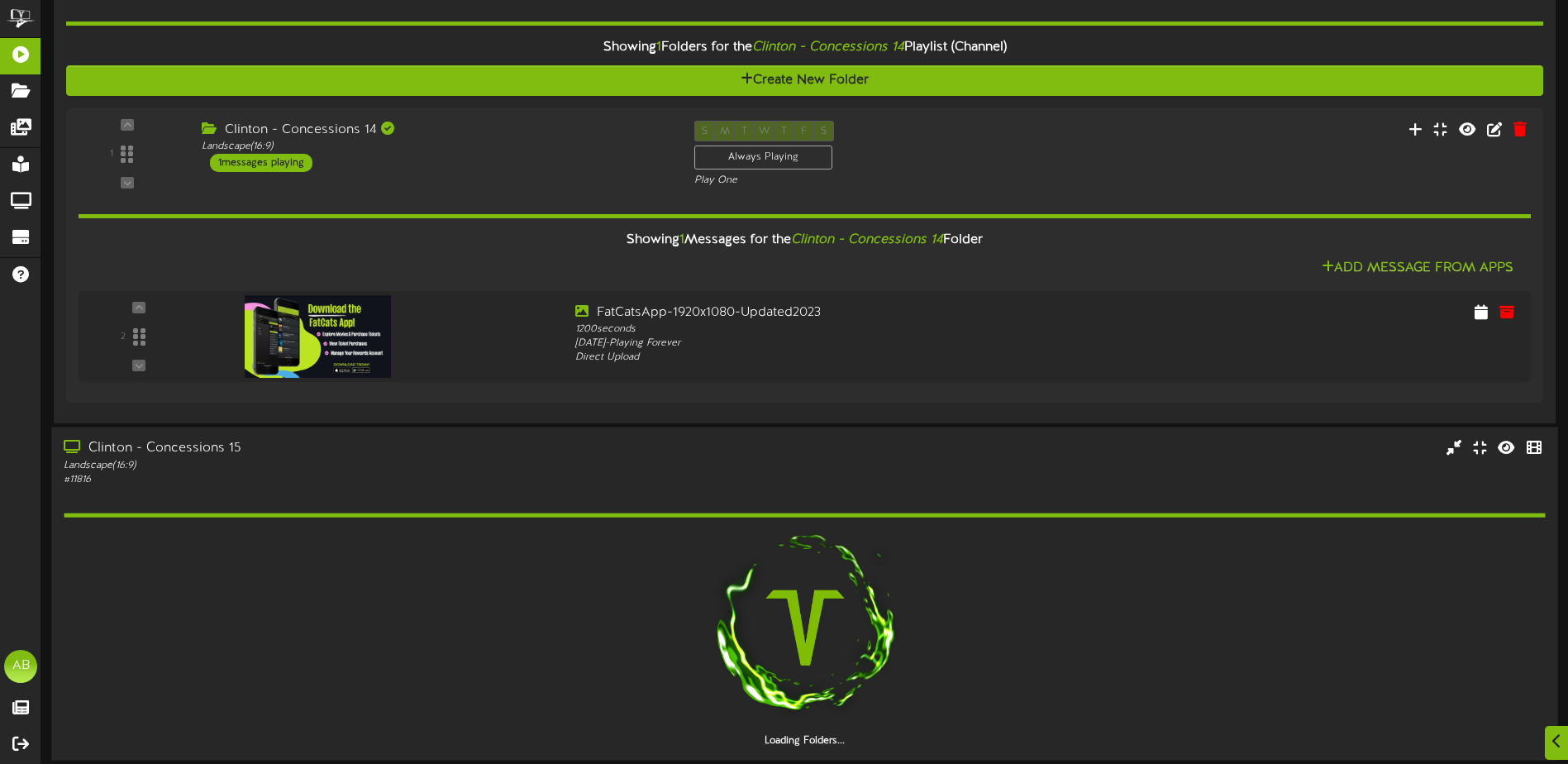
scroll to position [2480, 0]
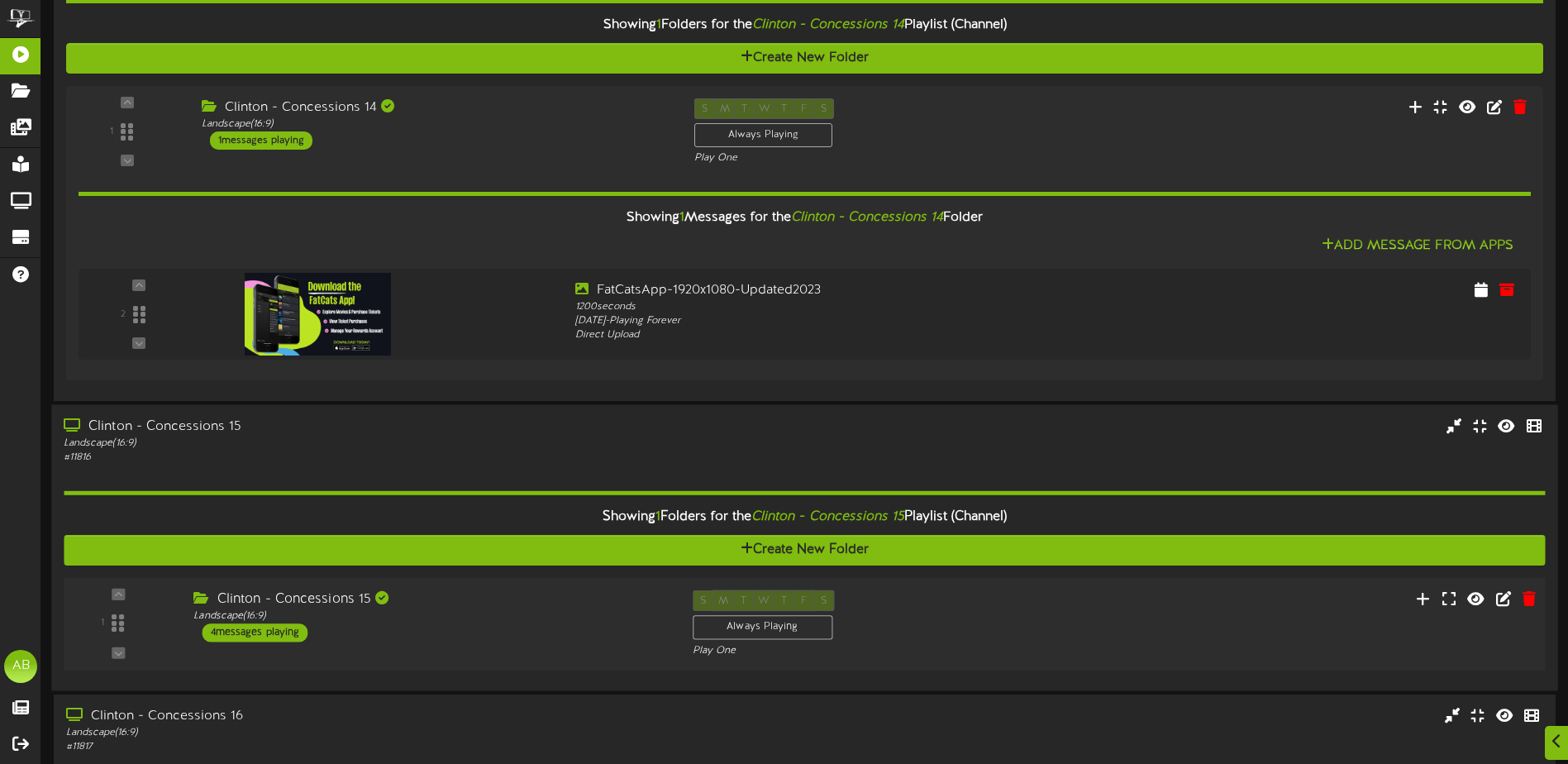
click at [508, 605] on div "Clinton - Concessions 15" at bounding box center [429, 599] width 474 height 19
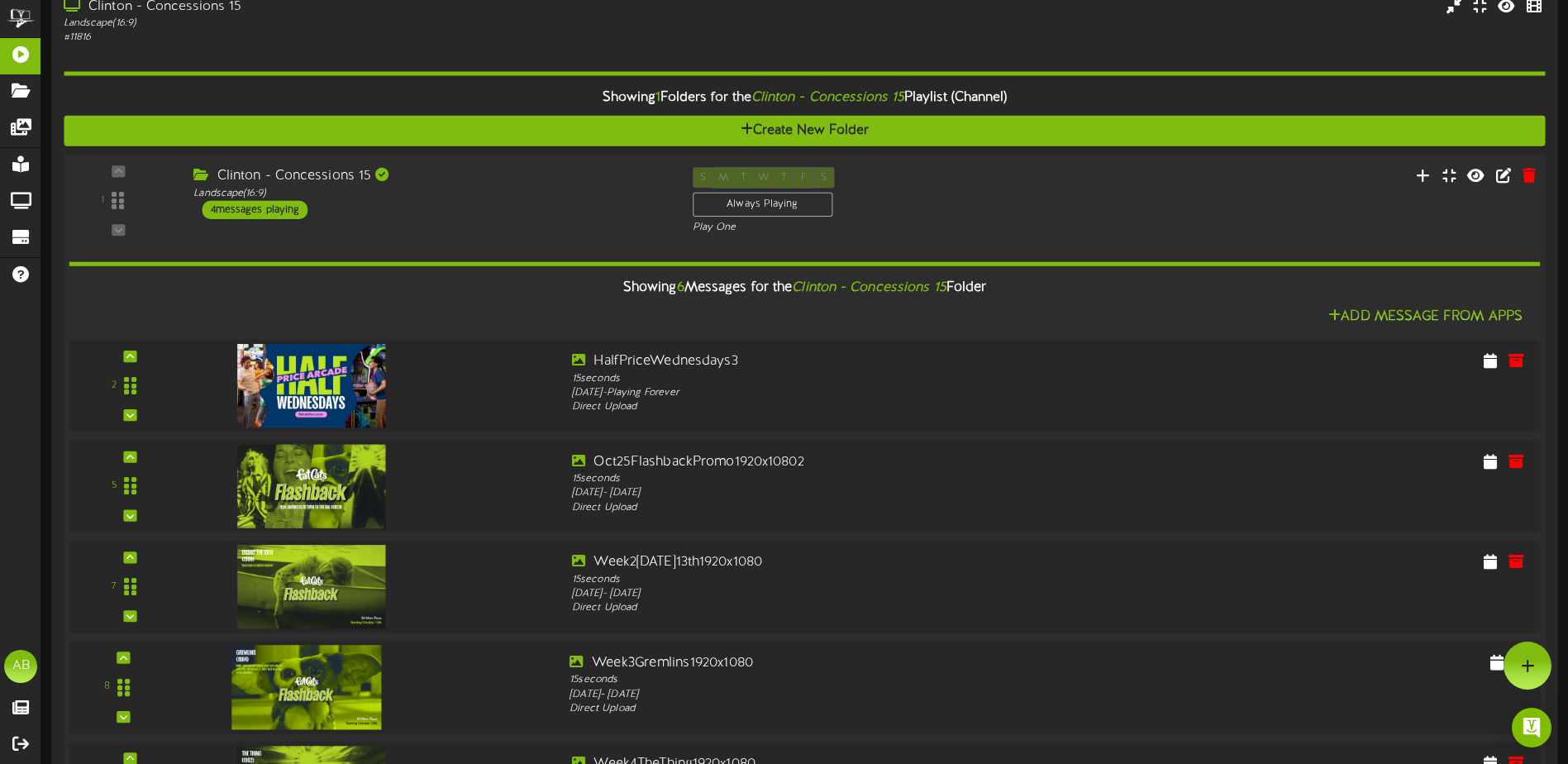
scroll to position [2893, 0]
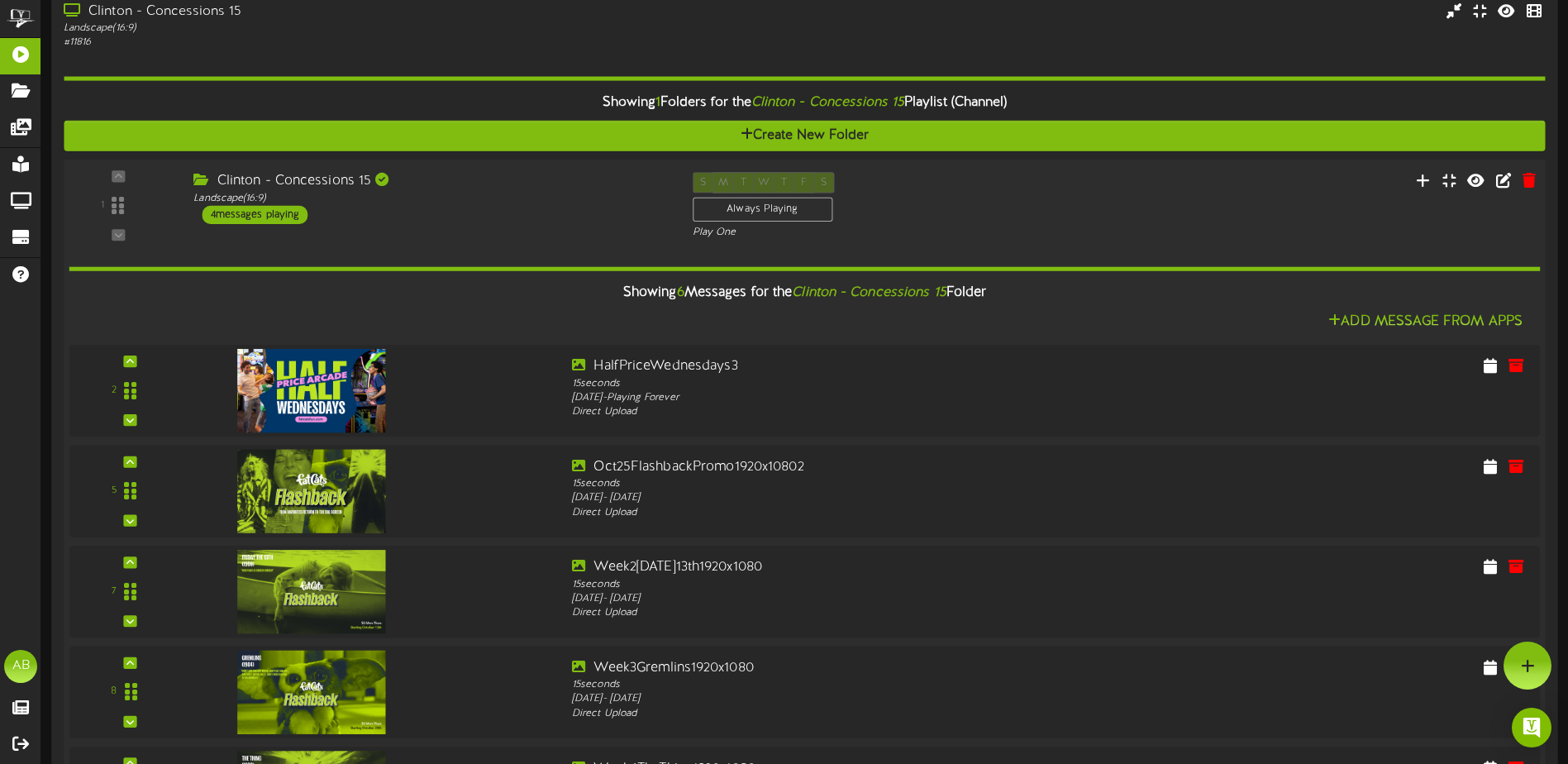
click at [1054, 201] on div "S M T W T F S Always Playing Play One" at bounding box center [867, 205] width 375 height 68
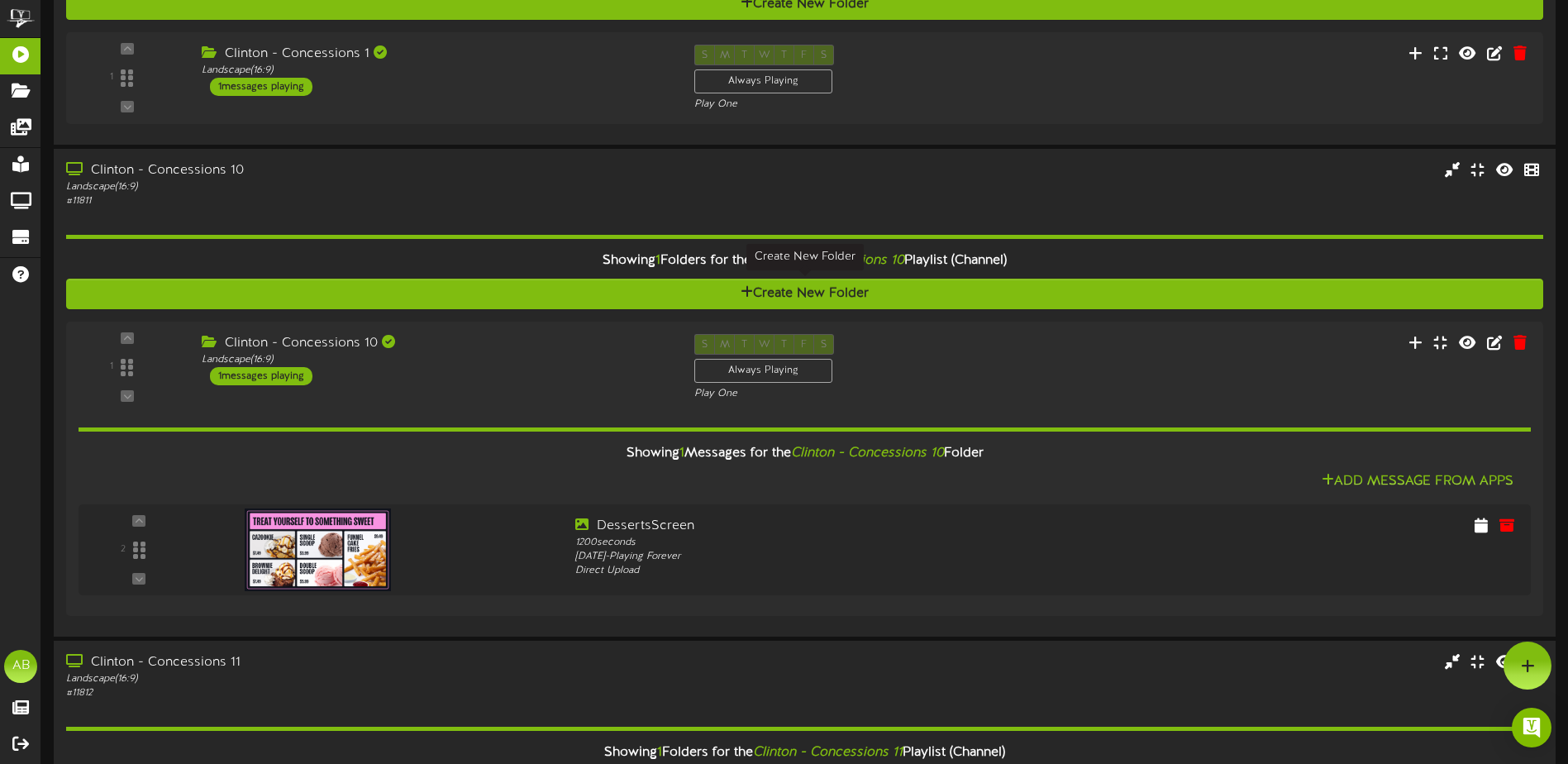
scroll to position [0, 0]
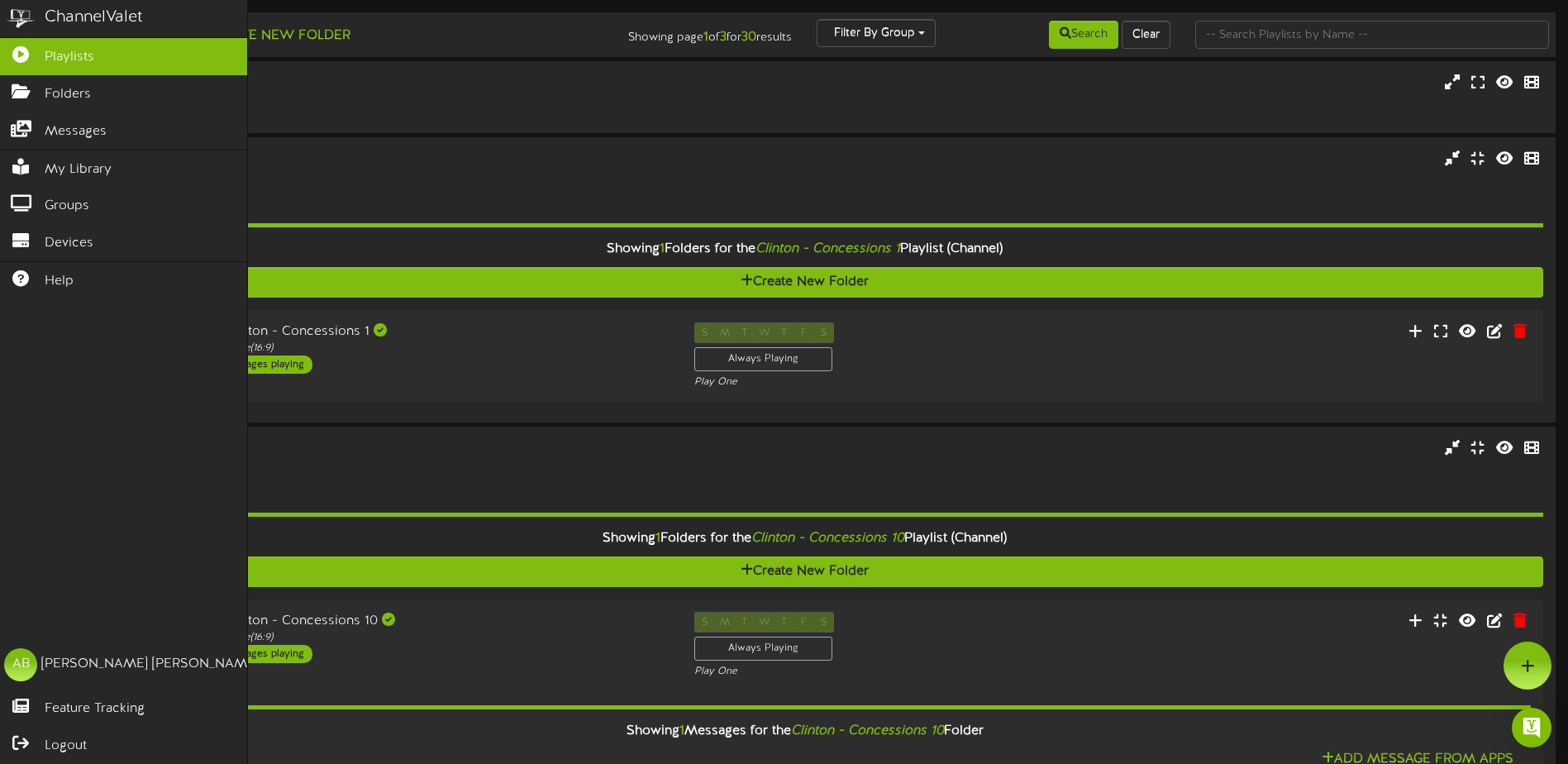
click at [128, 12] on div "ChannelValet" at bounding box center [93, 18] width 98 height 24
click at [102, 271] on link "Help" at bounding box center [123, 281] width 247 height 37
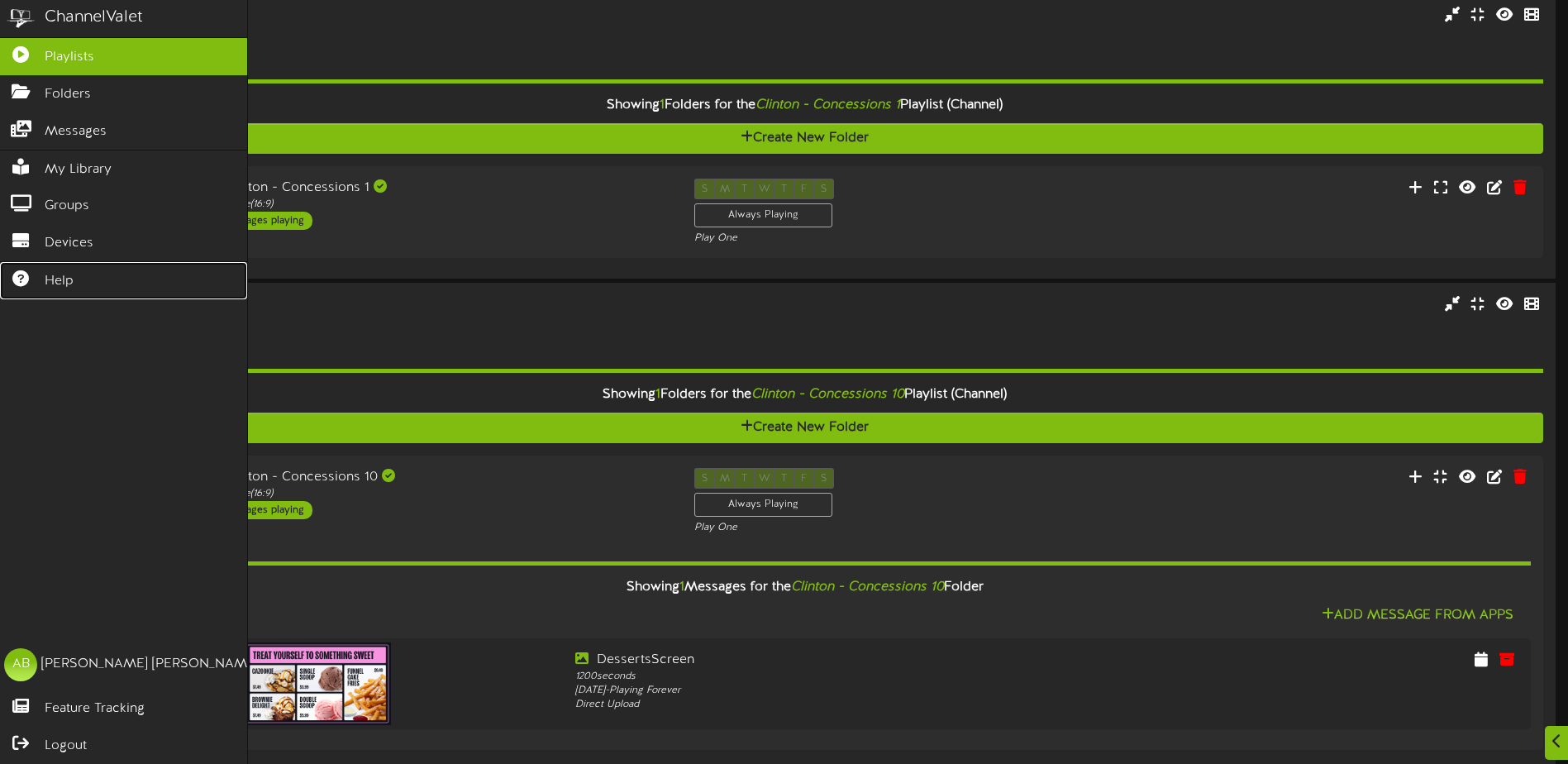
scroll to position [166, 0]
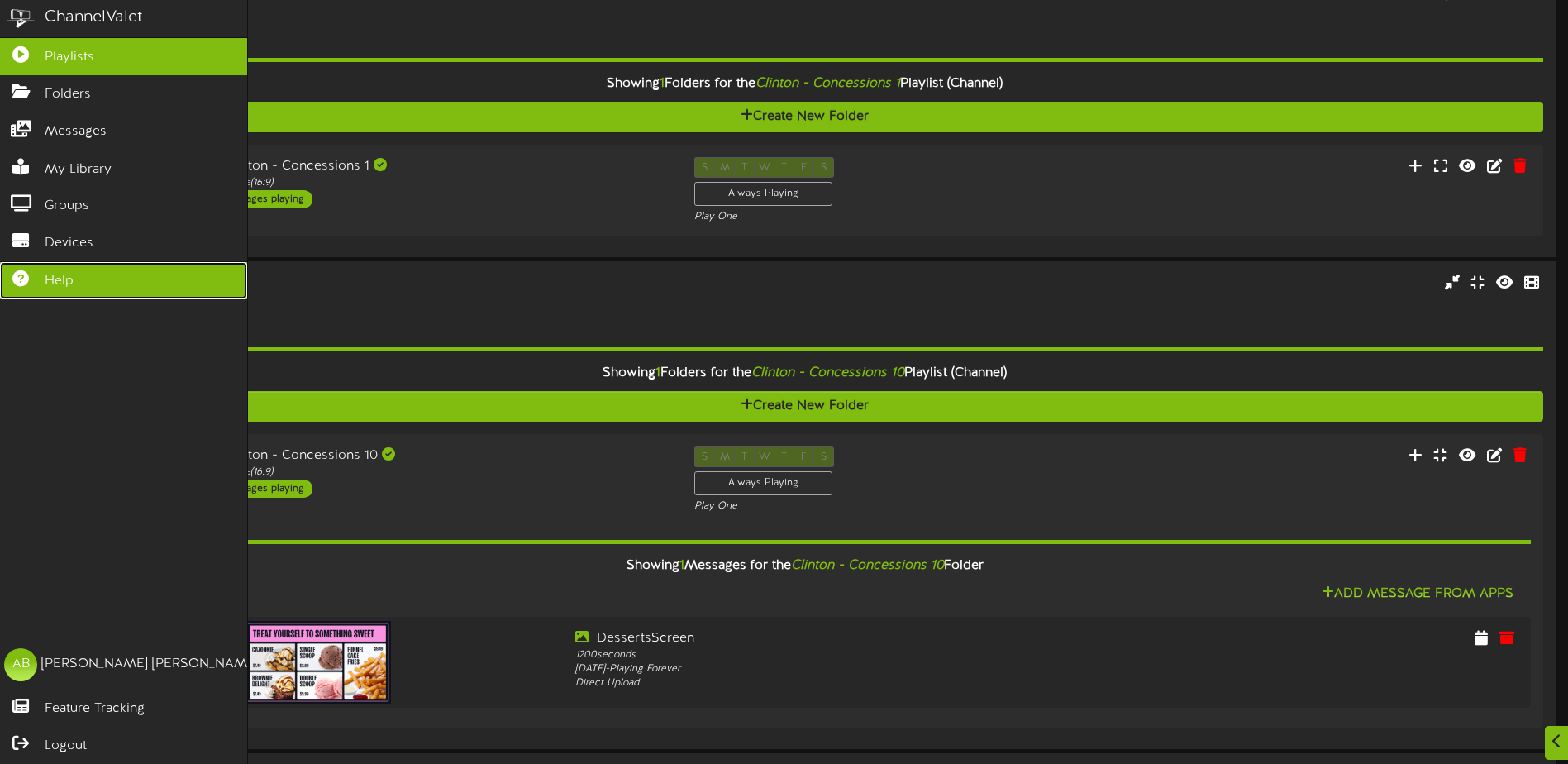
click at [68, 291] on link "Help" at bounding box center [123, 281] width 247 height 37
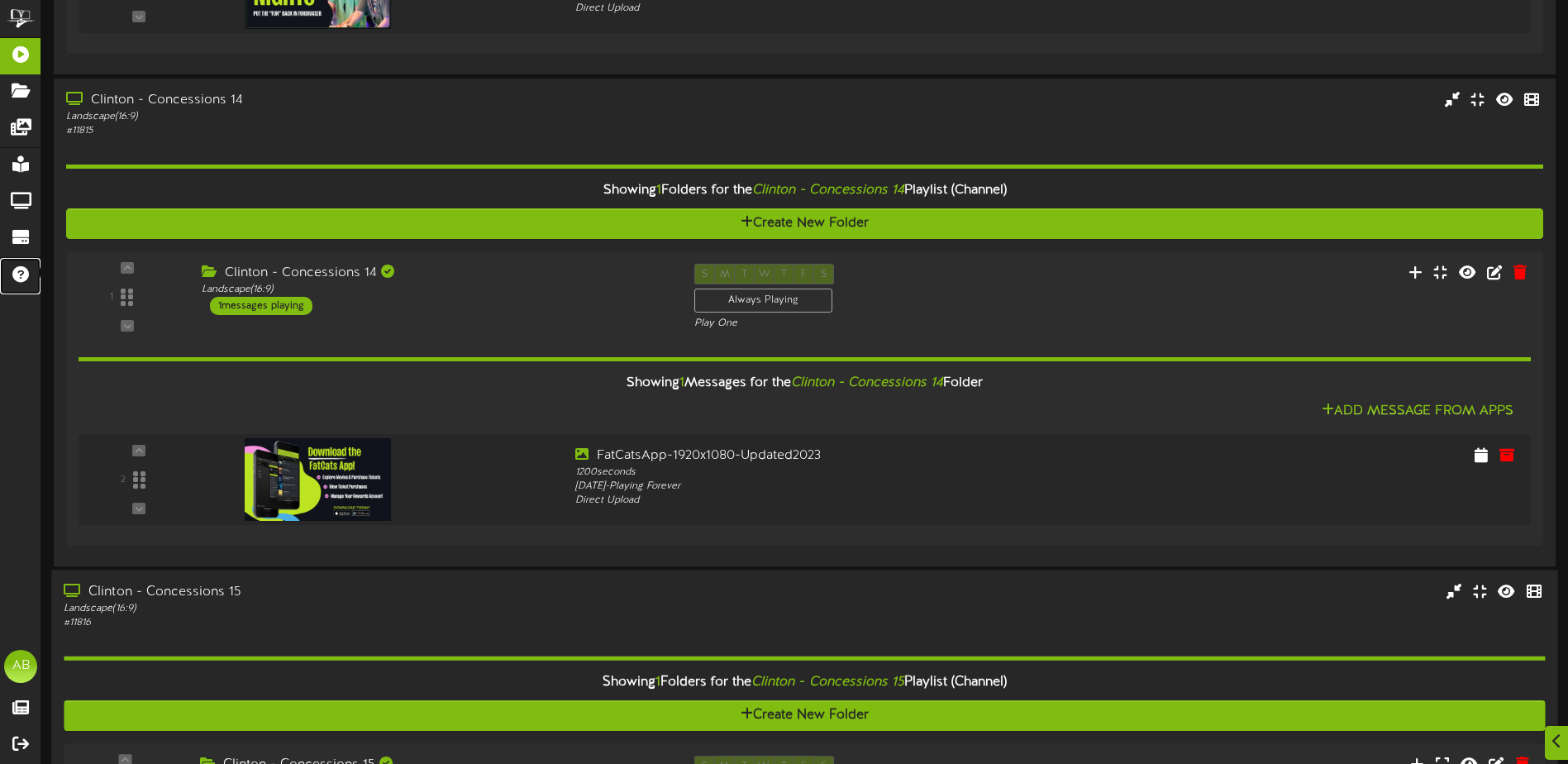
scroll to position [2840, 0]
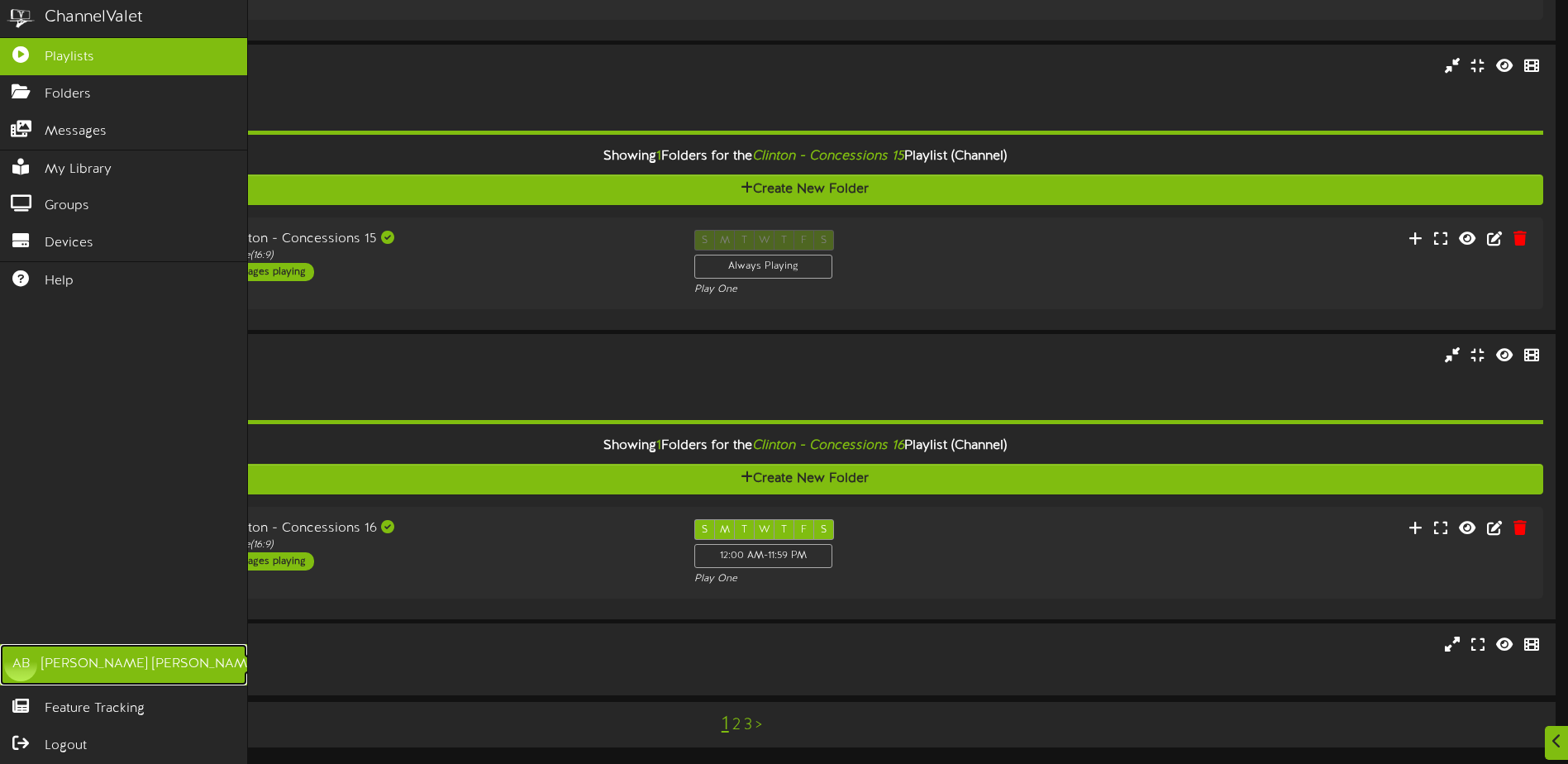
click at [68, 683] on link "AB [PERSON_NAME]" at bounding box center [123, 664] width 247 height 42
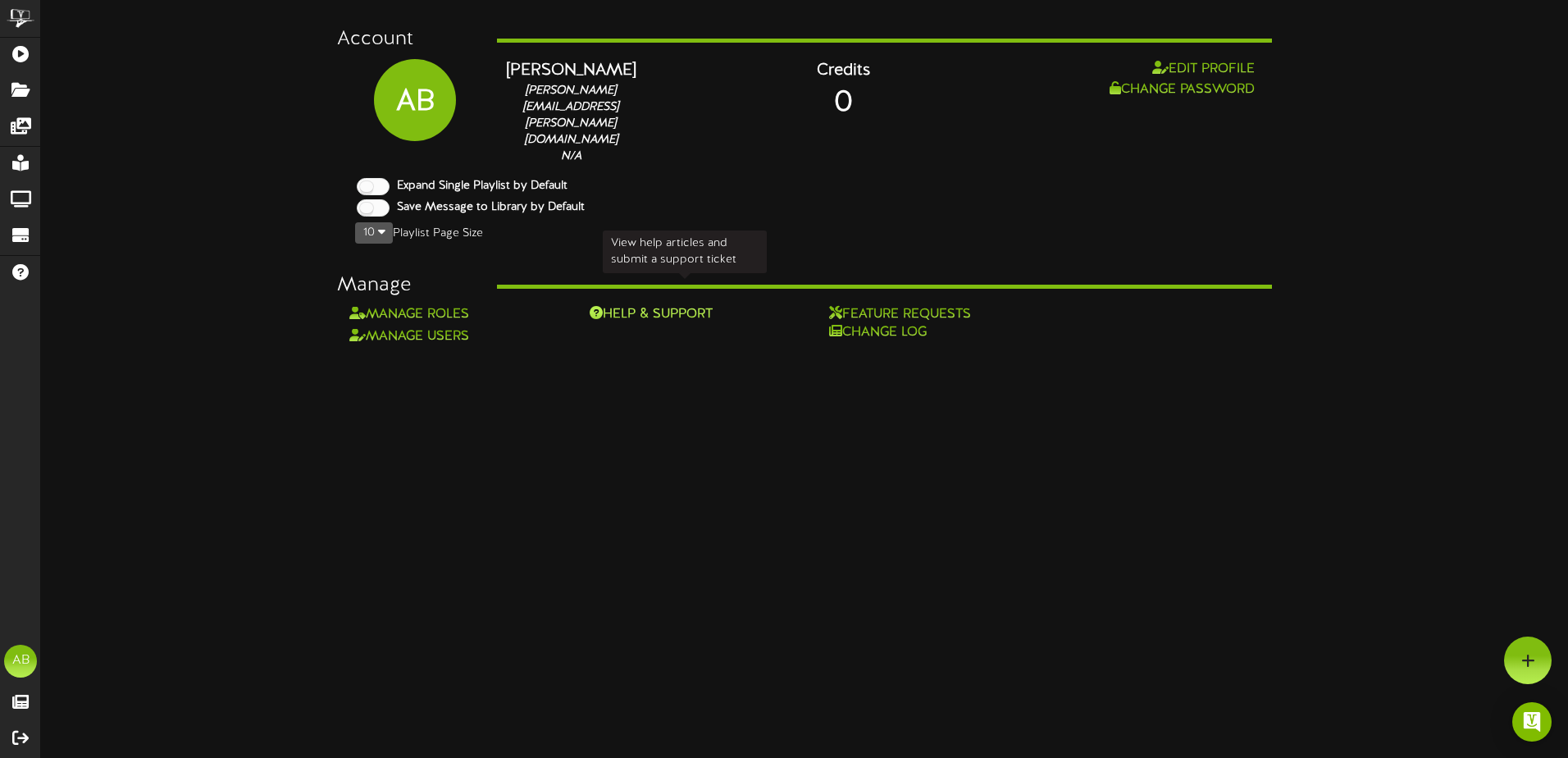
click at [642, 305] on div "Help & Support" at bounding box center [685, 314] width 191 height 18
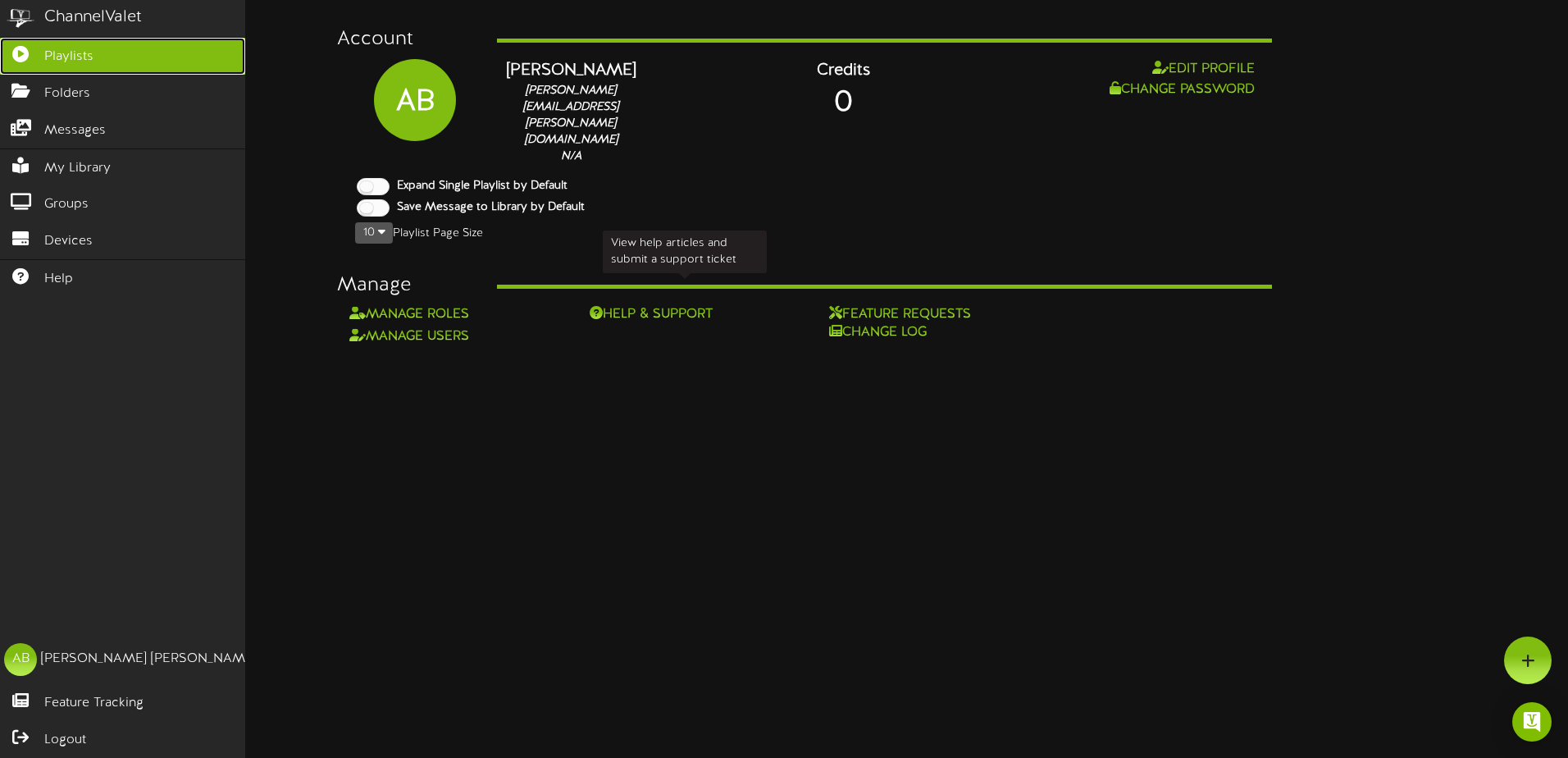
click at [96, 67] on link "Playlists" at bounding box center [122, 56] width 245 height 37
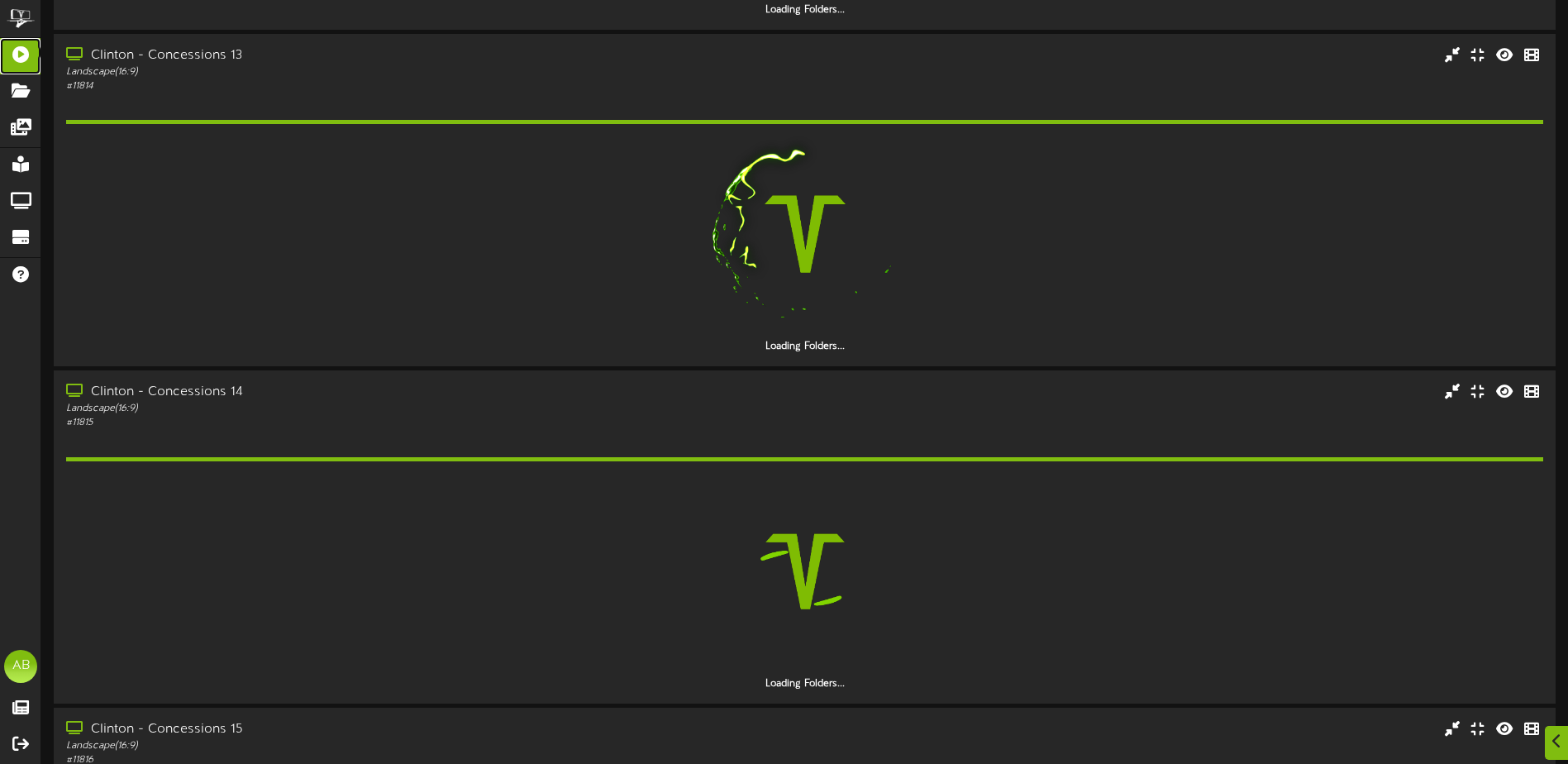
scroll to position [1488, 0]
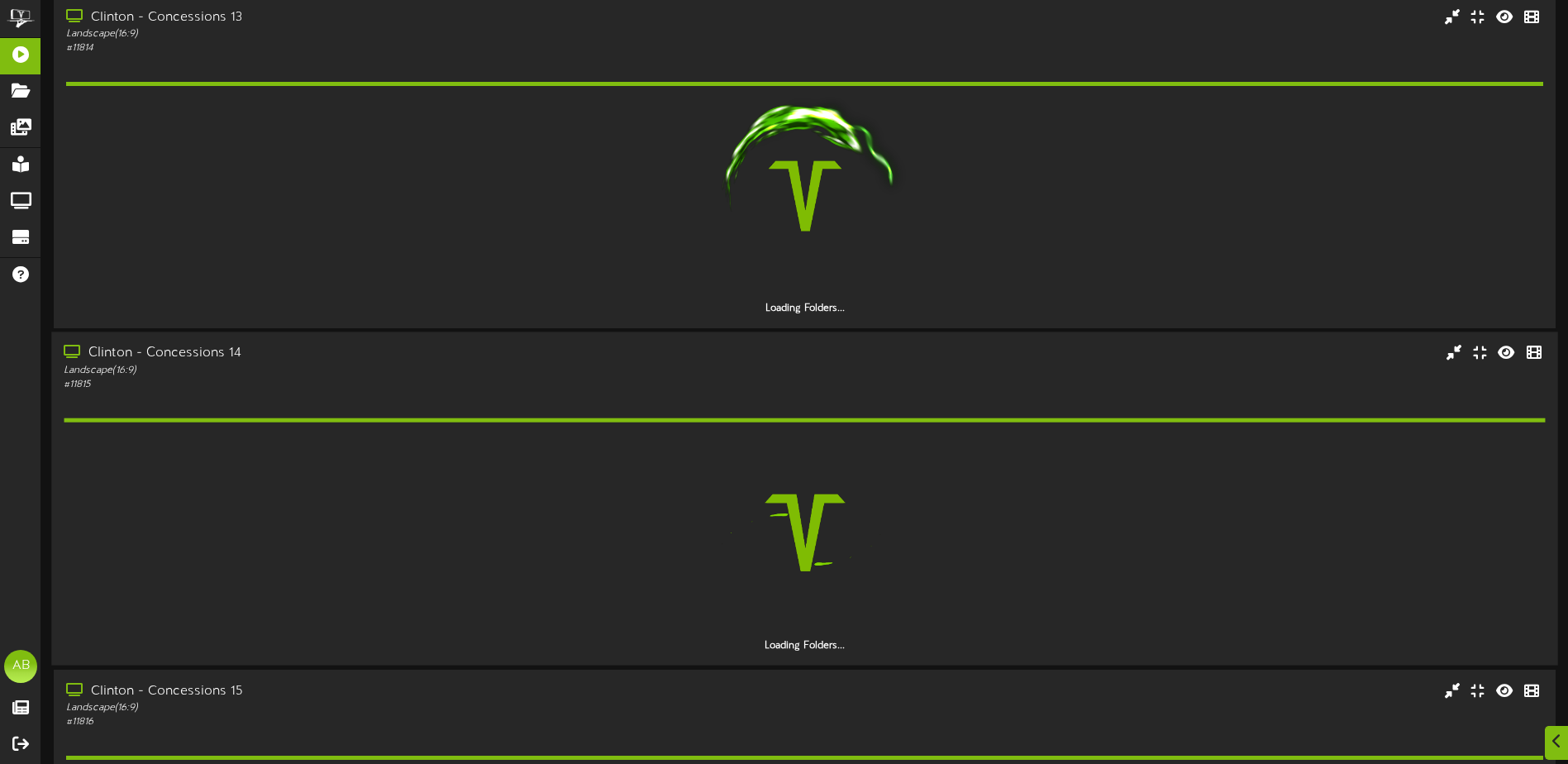
click at [422, 492] on div at bounding box center [804, 533] width 1481 height 212
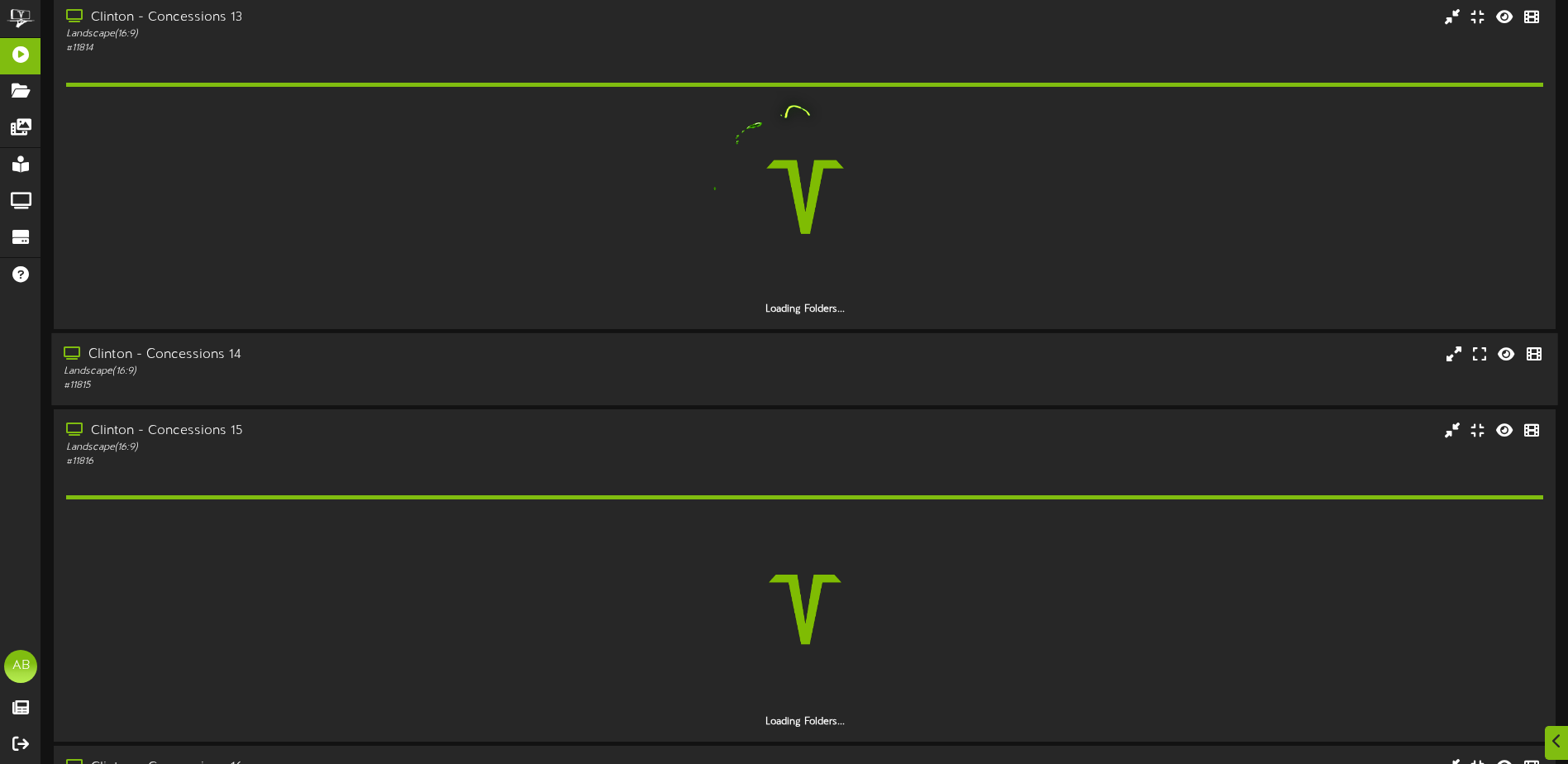
click at [438, 357] on div "Clinton - Concessions 14" at bounding box center [365, 354] width 603 height 19
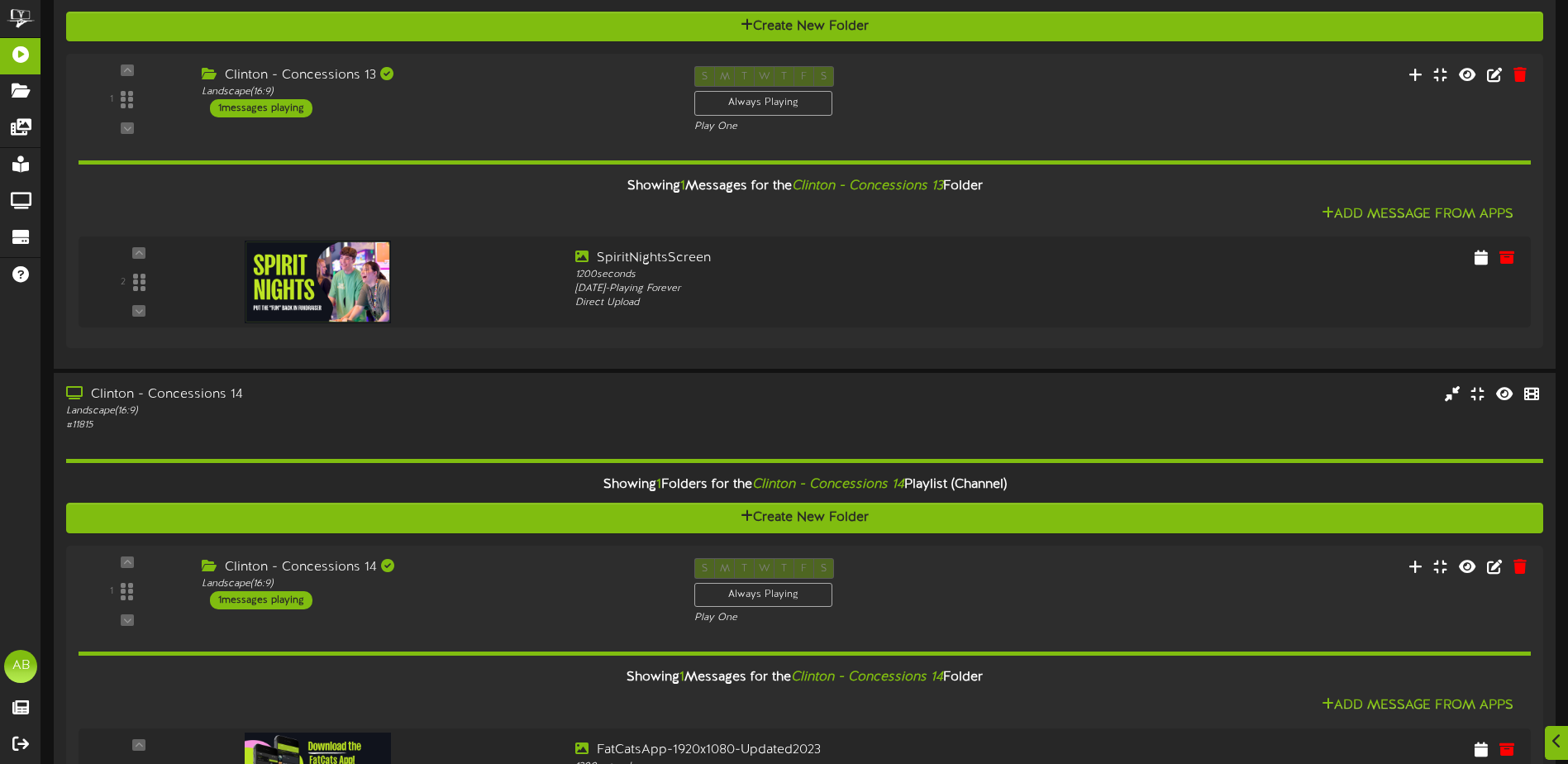
scroll to position [2072, 0]
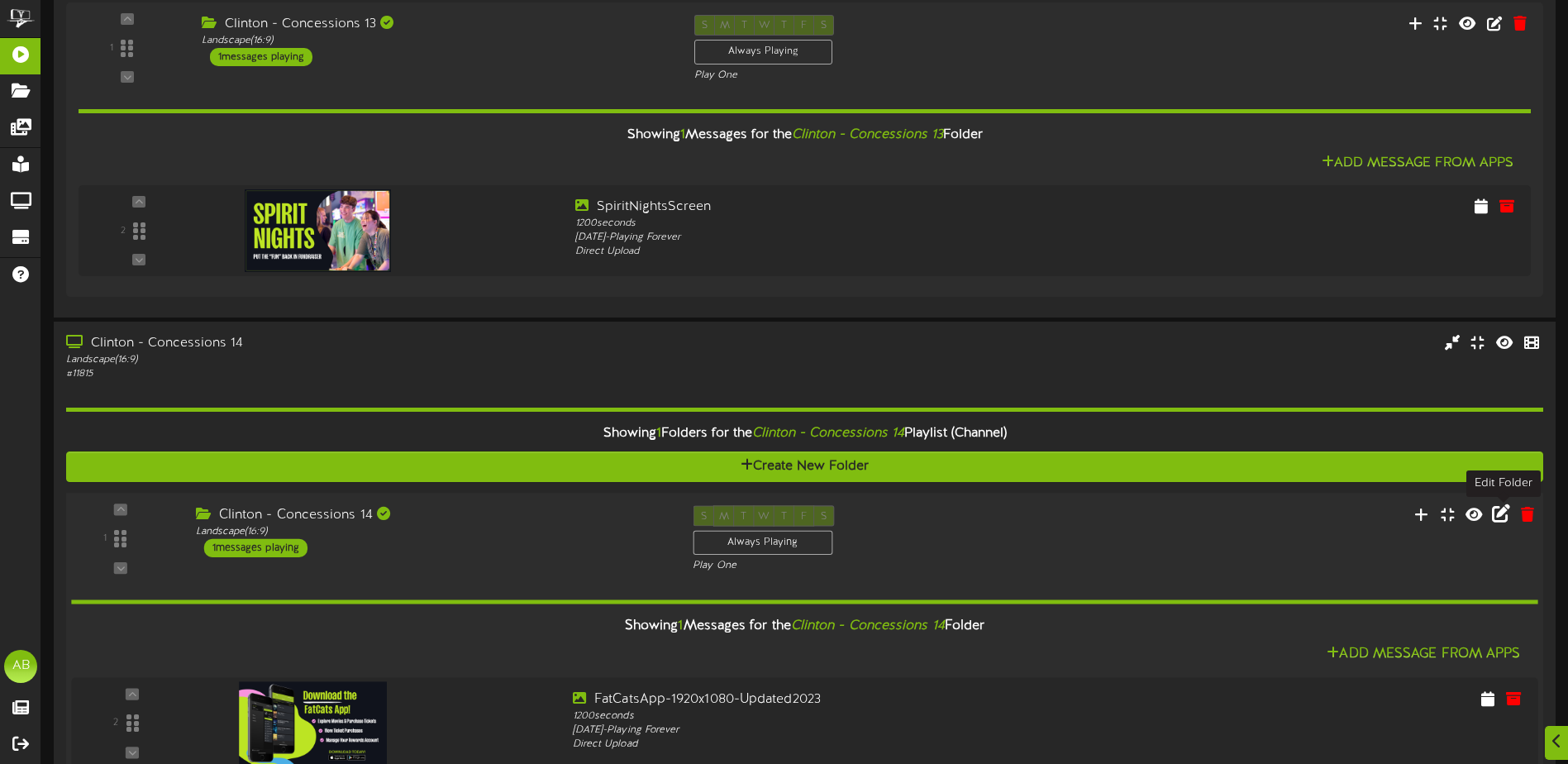
click at [1506, 512] on icon at bounding box center [1501, 513] width 19 height 19
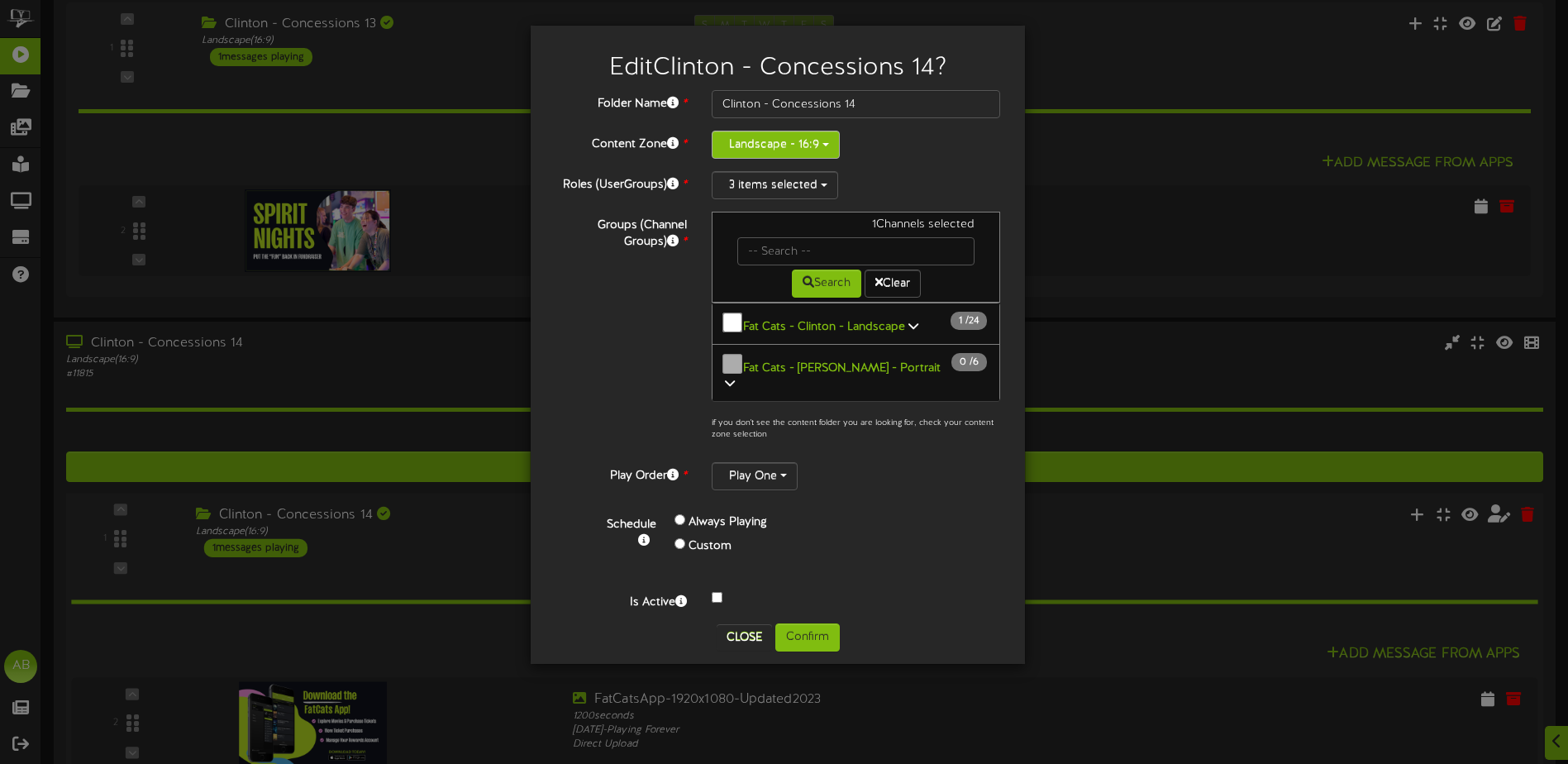
click at [821, 140] on button "Landscape - 16:9" at bounding box center [776, 145] width 128 height 28
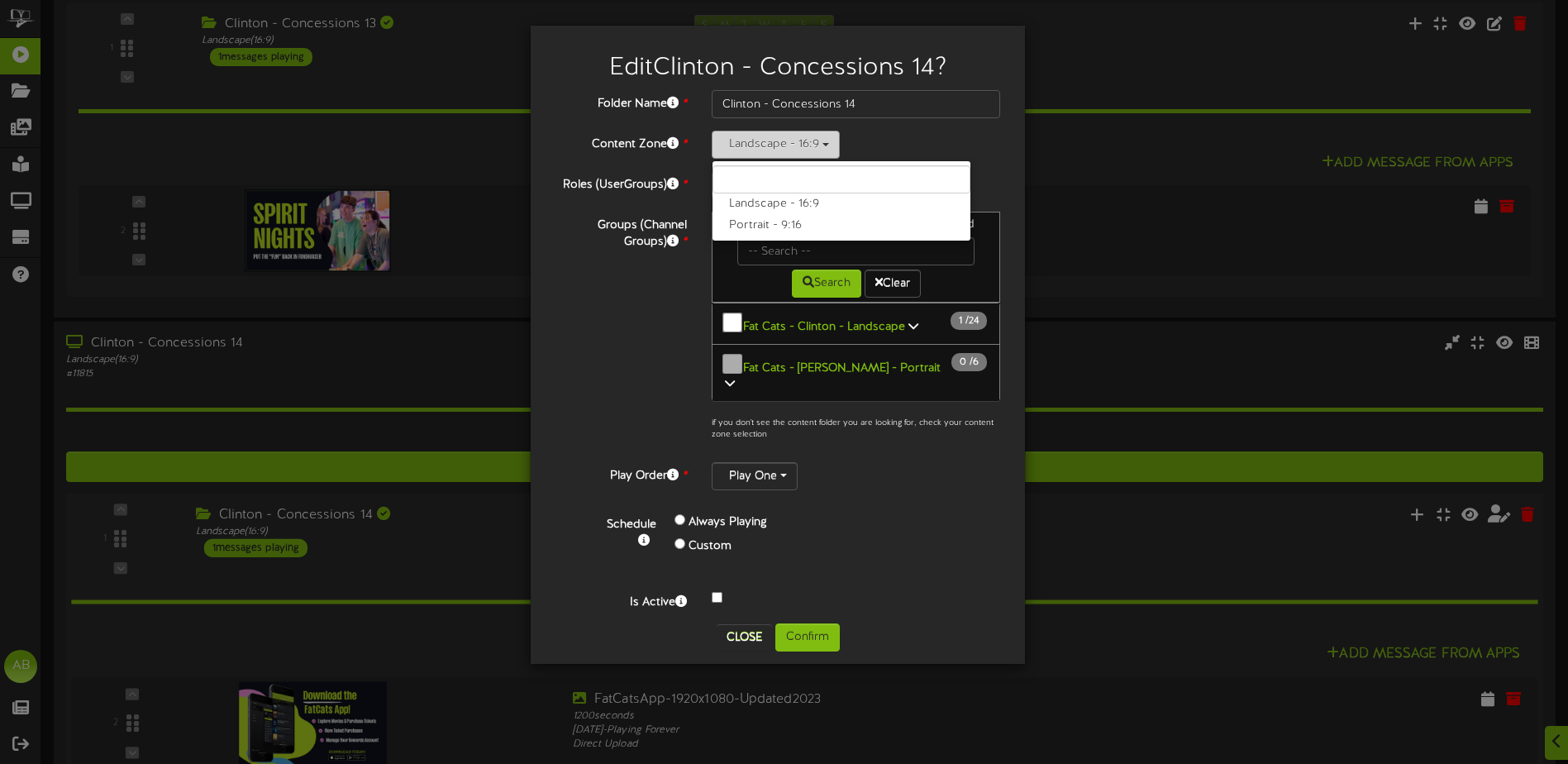
click at [821, 140] on button "Landscape - 16:9" at bounding box center [776, 145] width 128 height 28
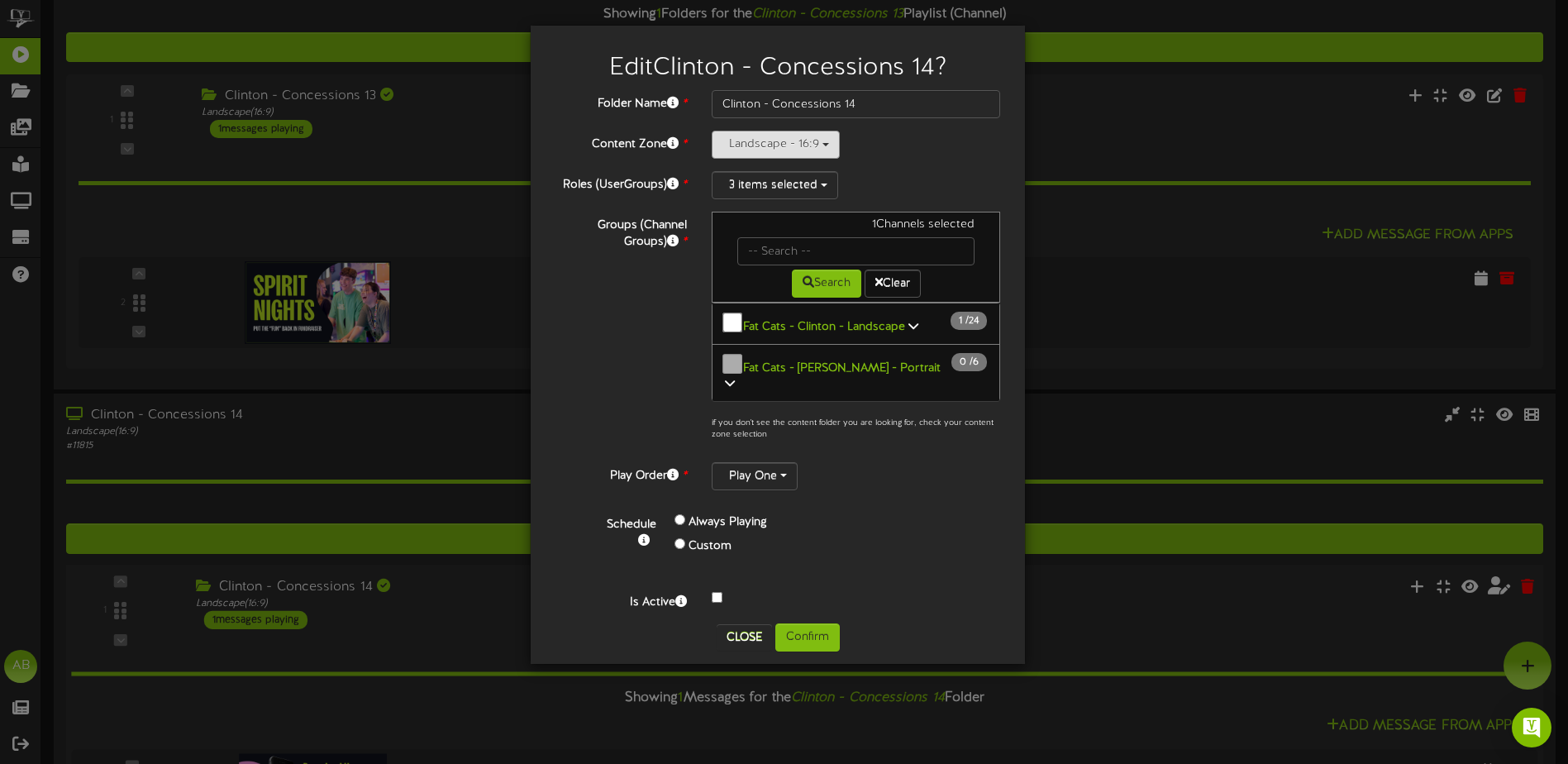
scroll to position [1988, 0]
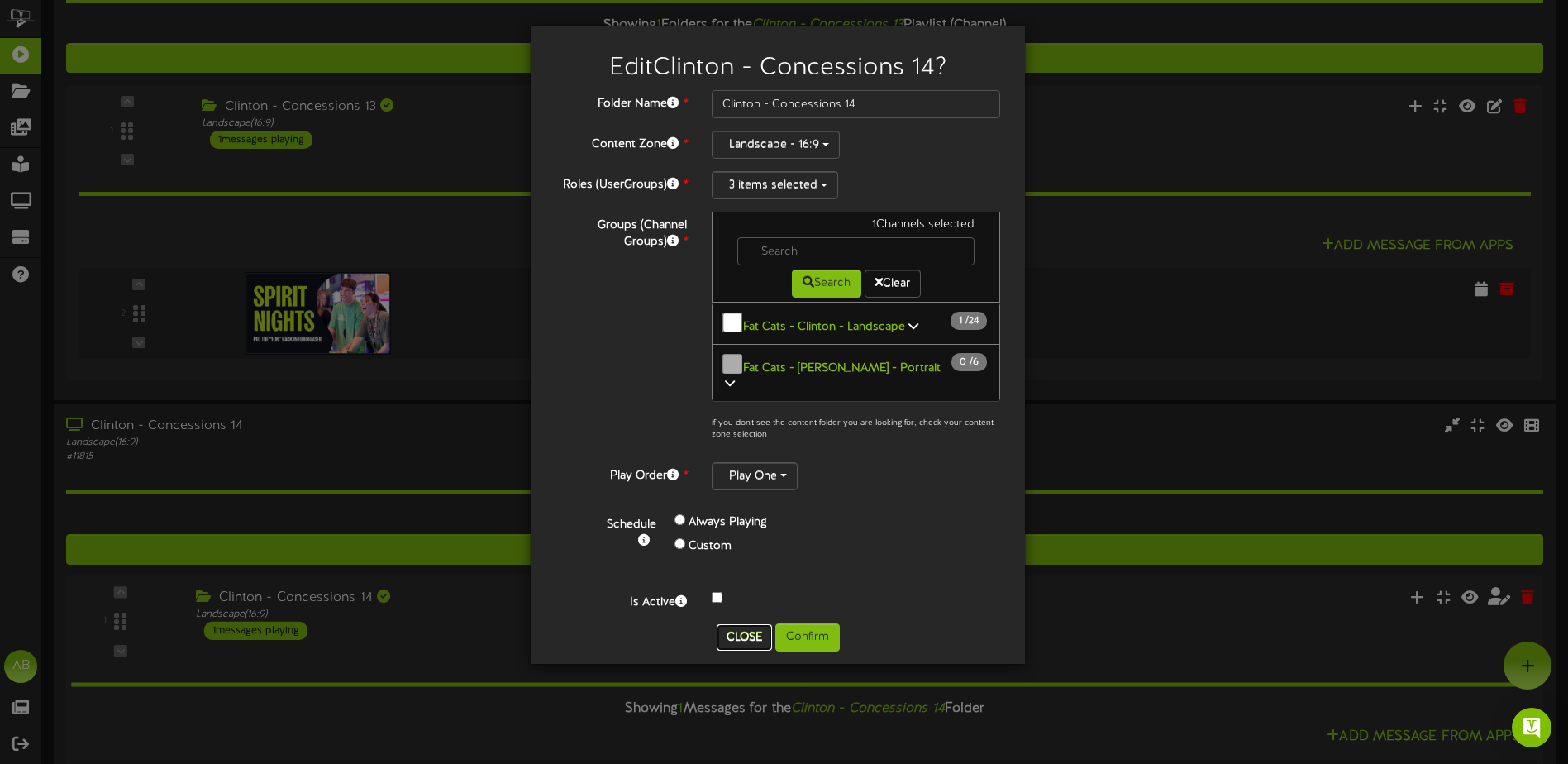
click at [737, 624] on button "Close" at bounding box center [744, 637] width 56 height 27
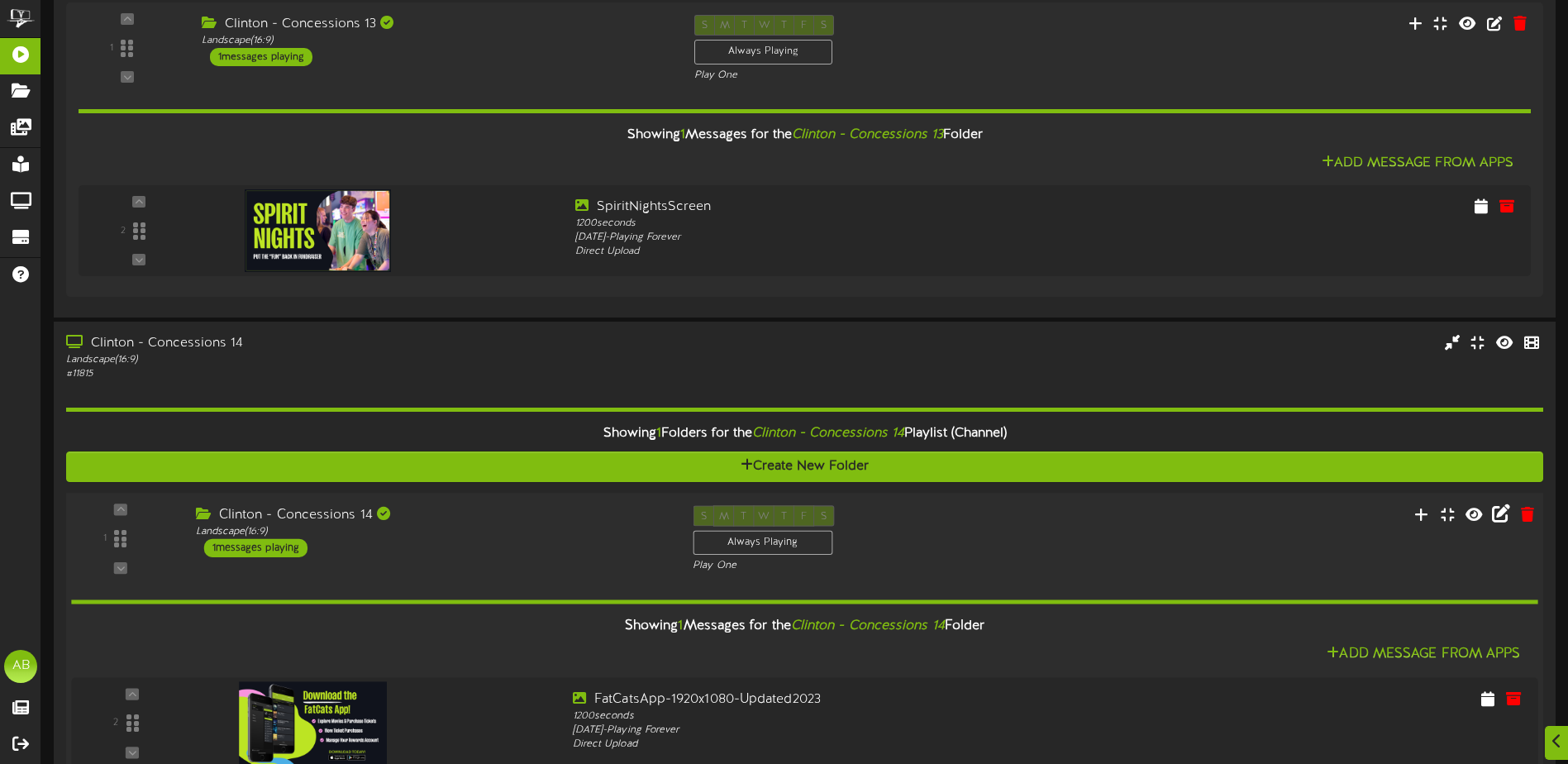
scroll to position [2154, 0]
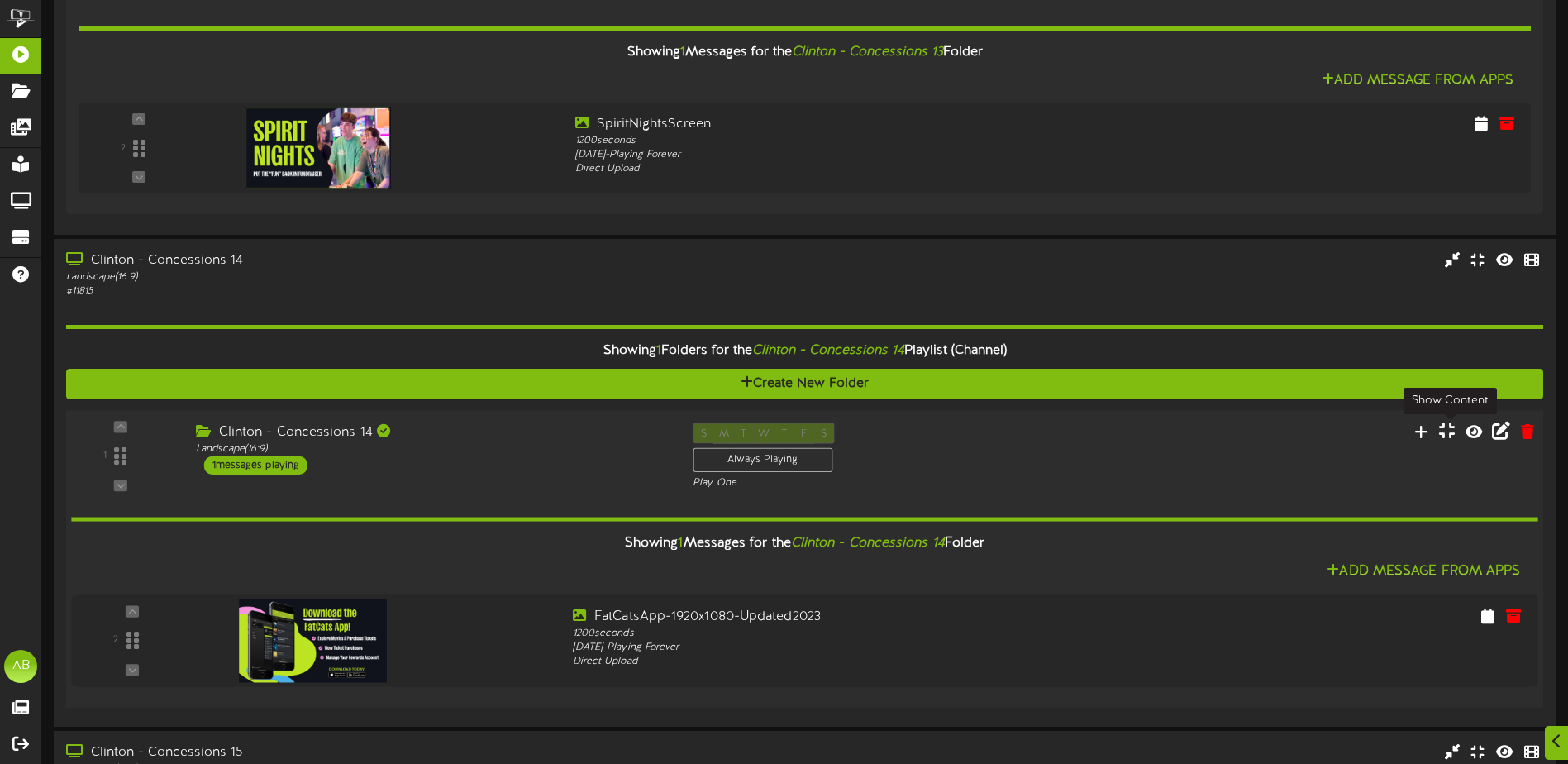
click at [1450, 428] on icon at bounding box center [1448, 430] width 16 height 19
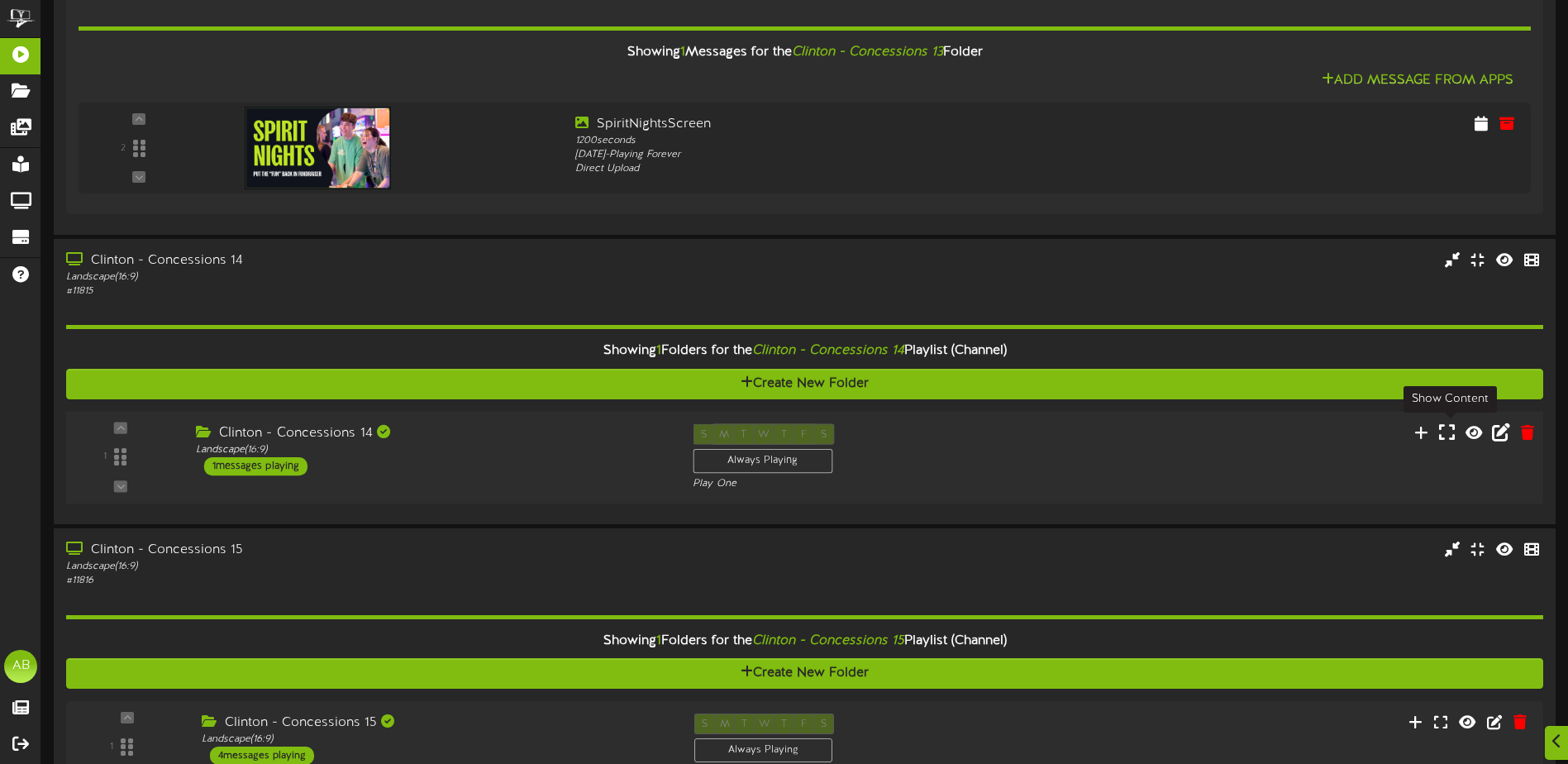
click at [1450, 428] on icon at bounding box center [1448, 431] width 16 height 19
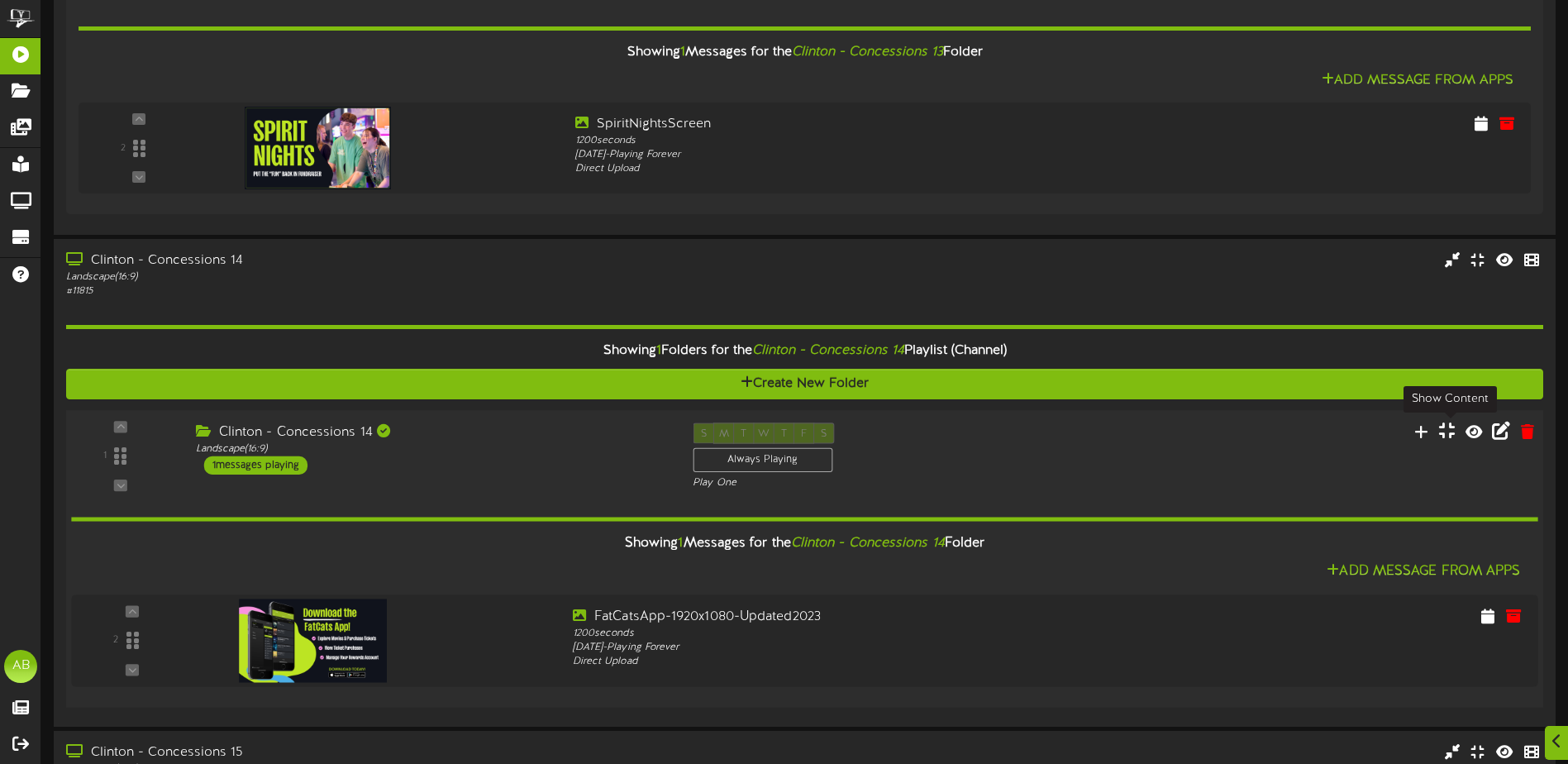
click at [1450, 428] on icon at bounding box center [1448, 430] width 16 height 19
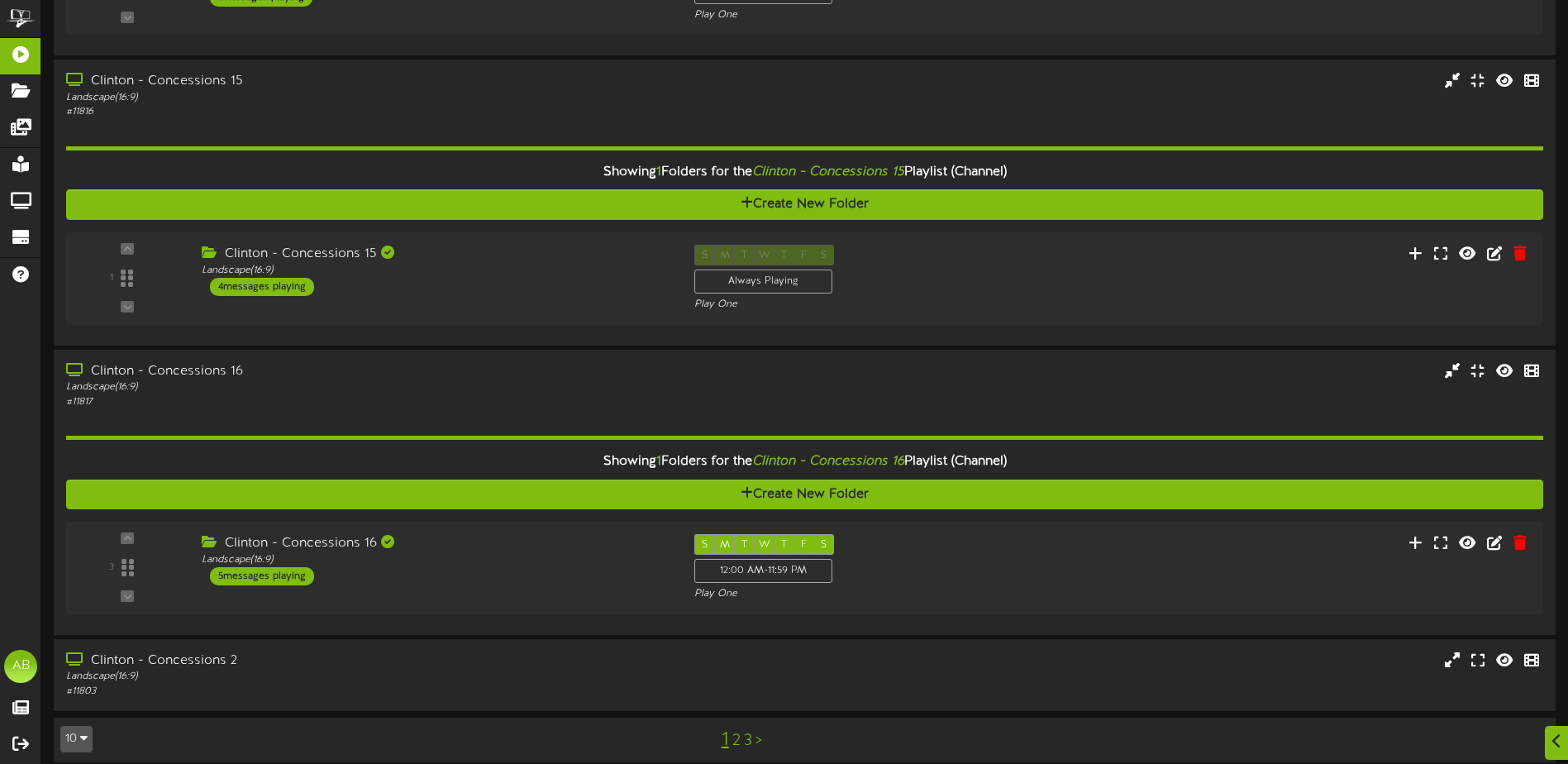
scroll to position [2637, 0]
